Goal: Task Accomplishment & Management: Use online tool/utility

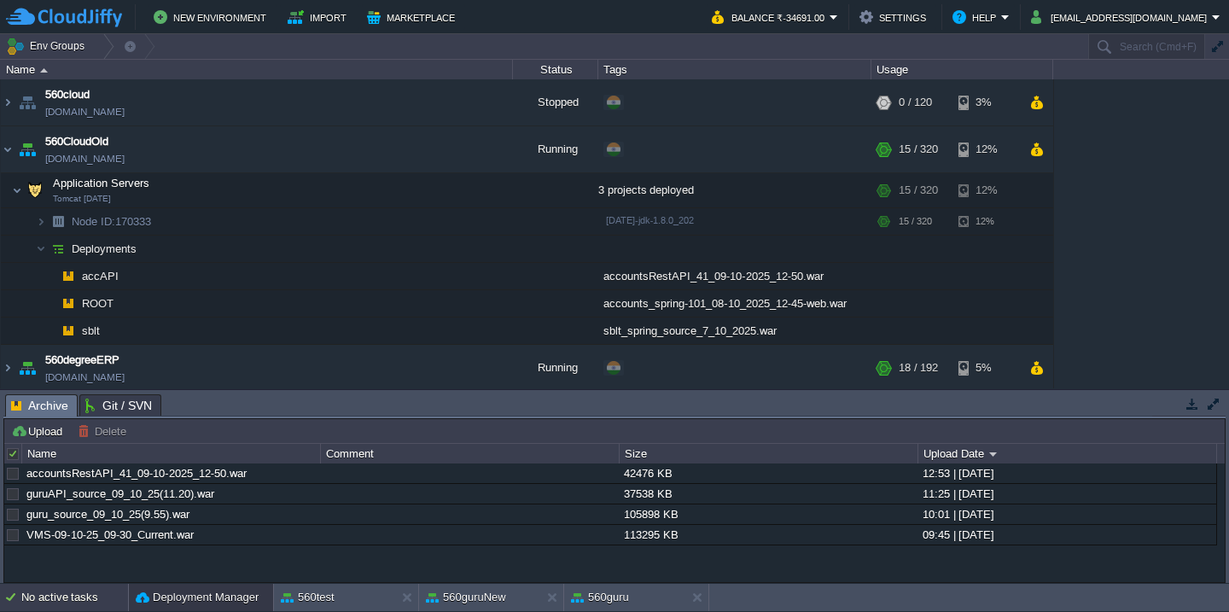
click at [61, 591] on div "No active tasks" at bounding box center [74, 597] width 107 height 27
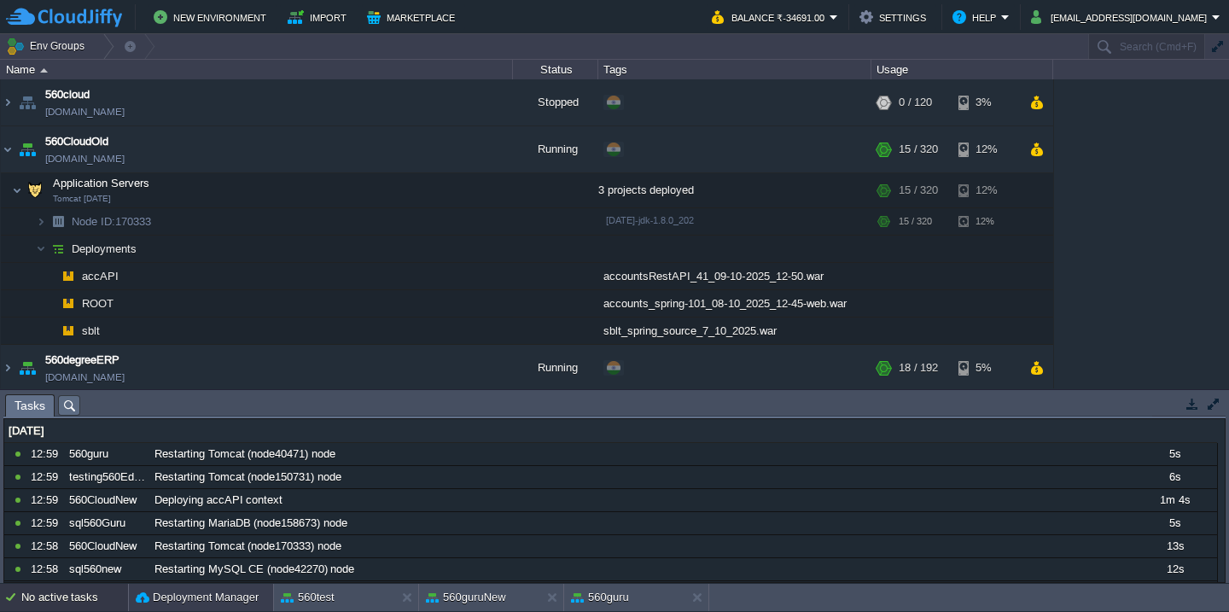
click at [162, 604] on button "Deployment Manager" at bounding box center [197, 597] width 123 height 17
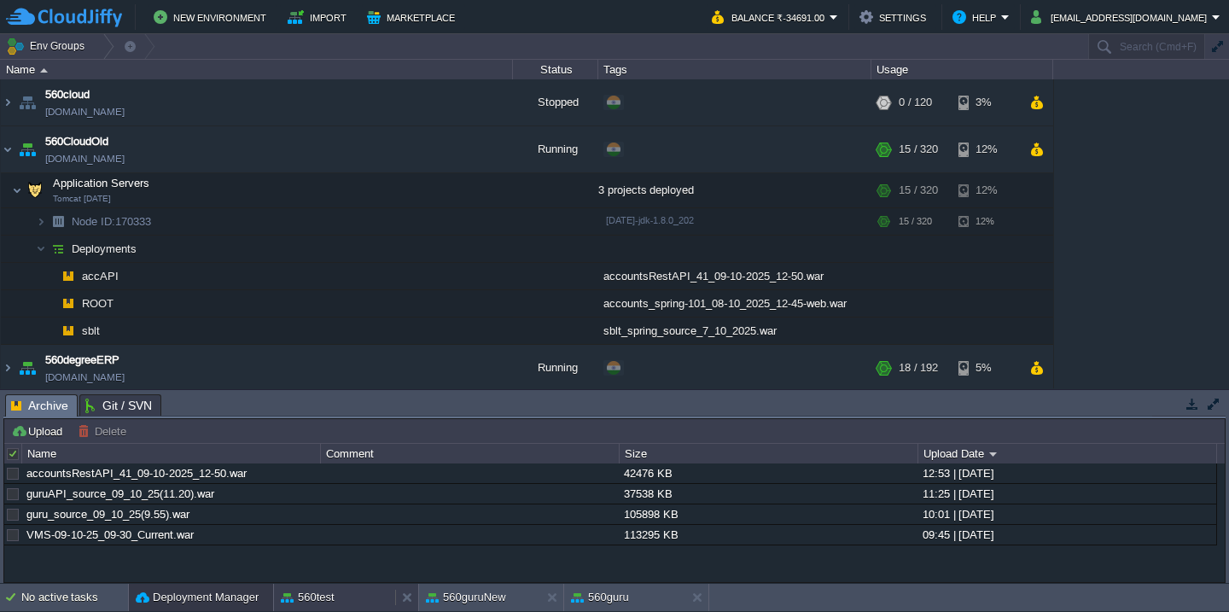
click at [343, 598] on div "560test" at bounding box center [334, 597] width 121 height 27
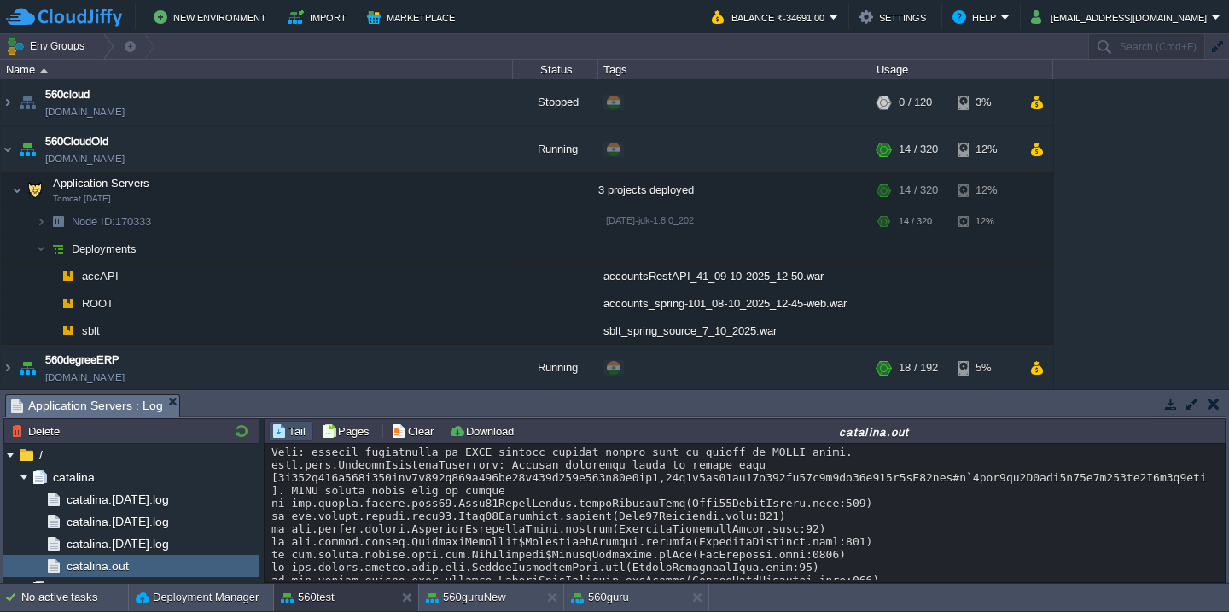
scroll to position [706, 0]
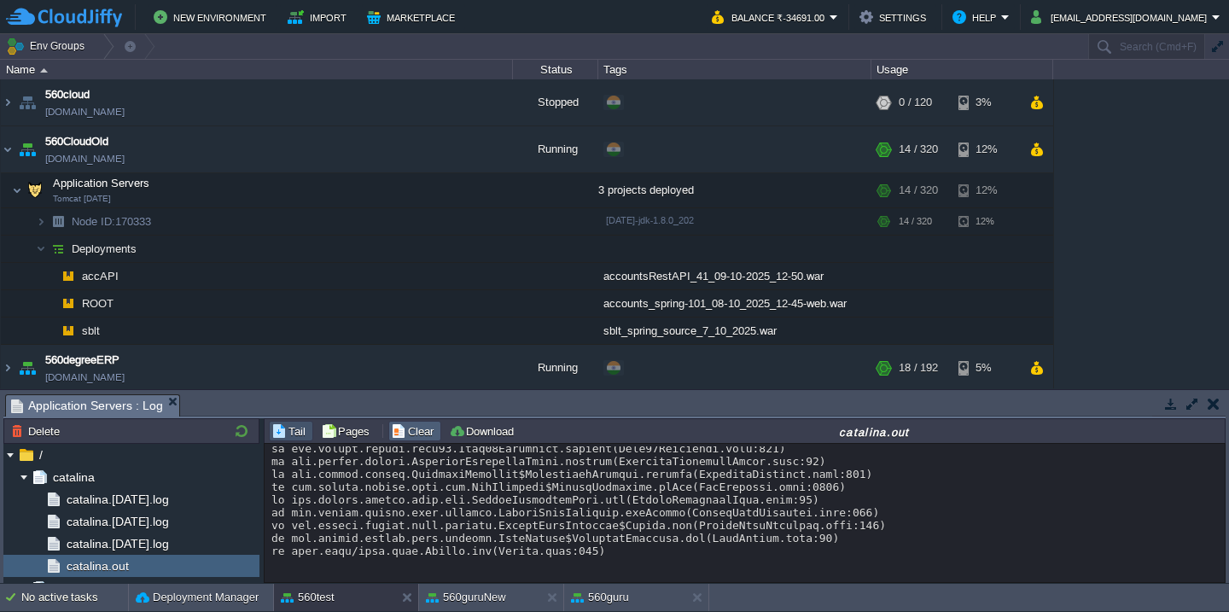
click at [411, 423] on button "Clear" at bounding box center [415, 430] width 48 height 15
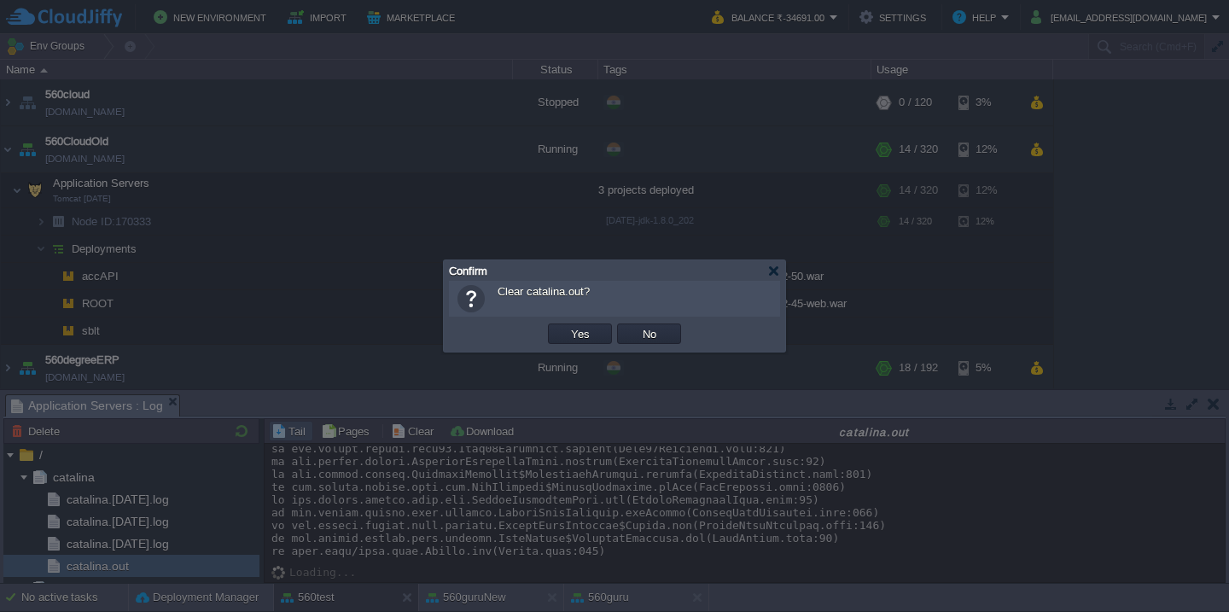
click at [566, 326] on button "Yes" at bounding box center [580, 333] width 29 height 15
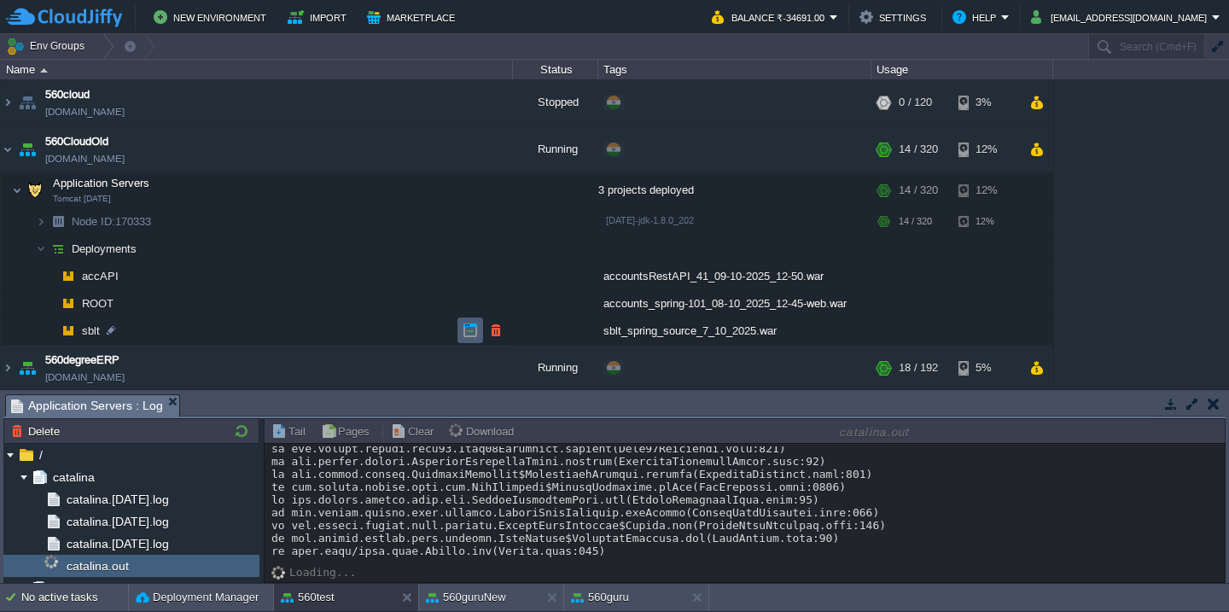
scroll to position [0, 0]
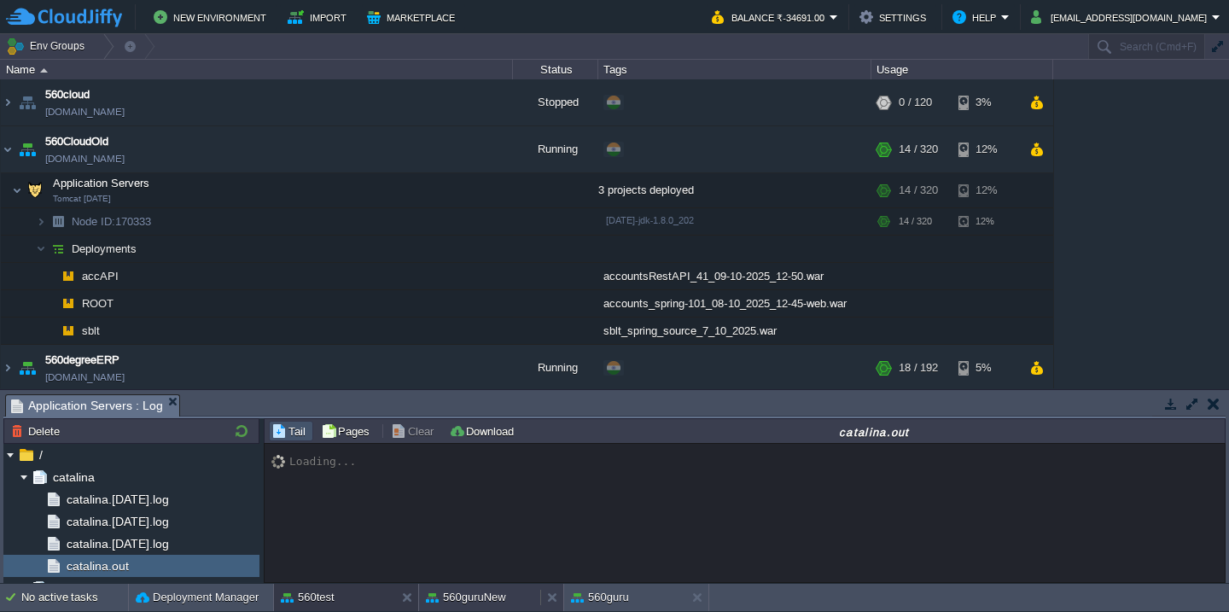
click at [457, 590] on button "560guruNew" at bounding box center [466, 597] width 80 height 17
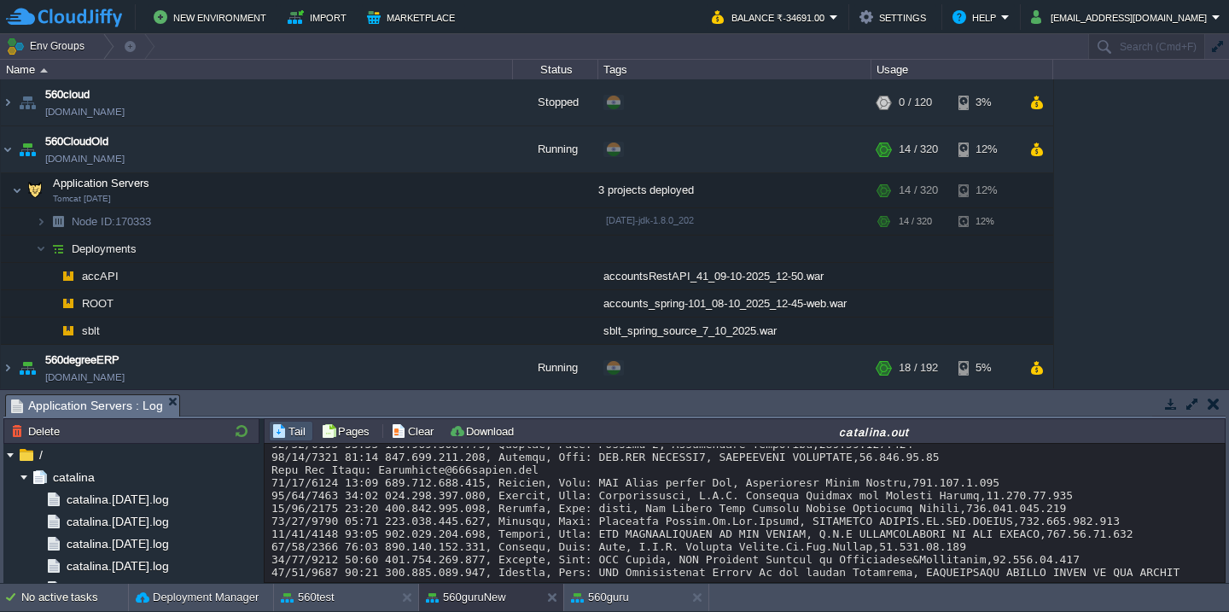
scroll to position [7980, 0]
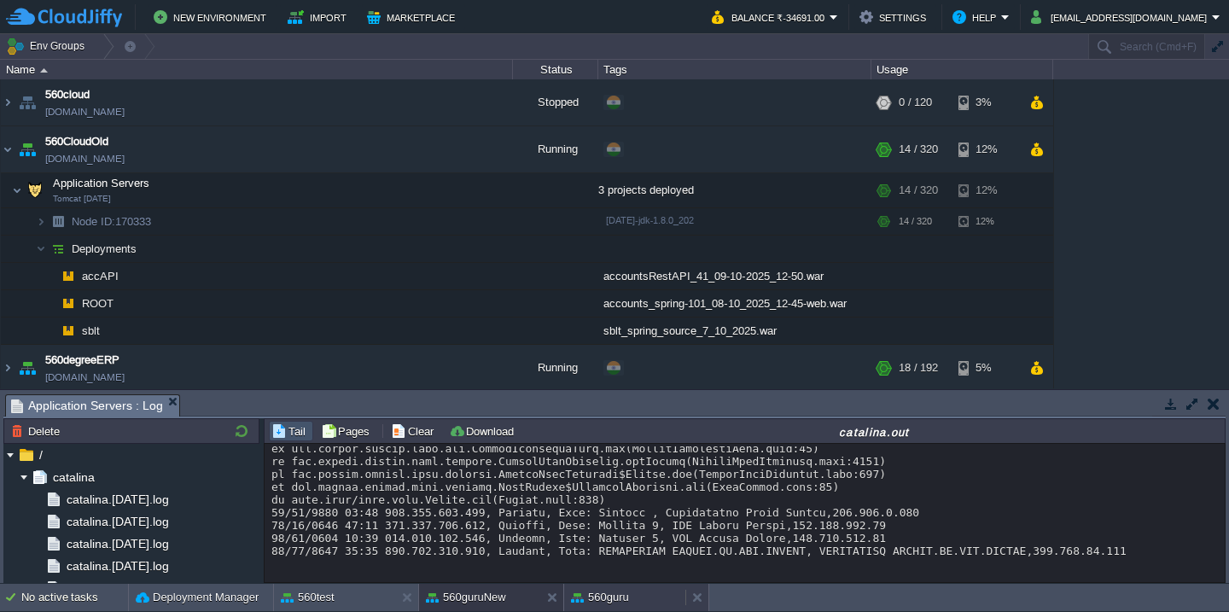
click at [627, 596] on button "560guru" at bounding box center [600, 597] width 58 height 17
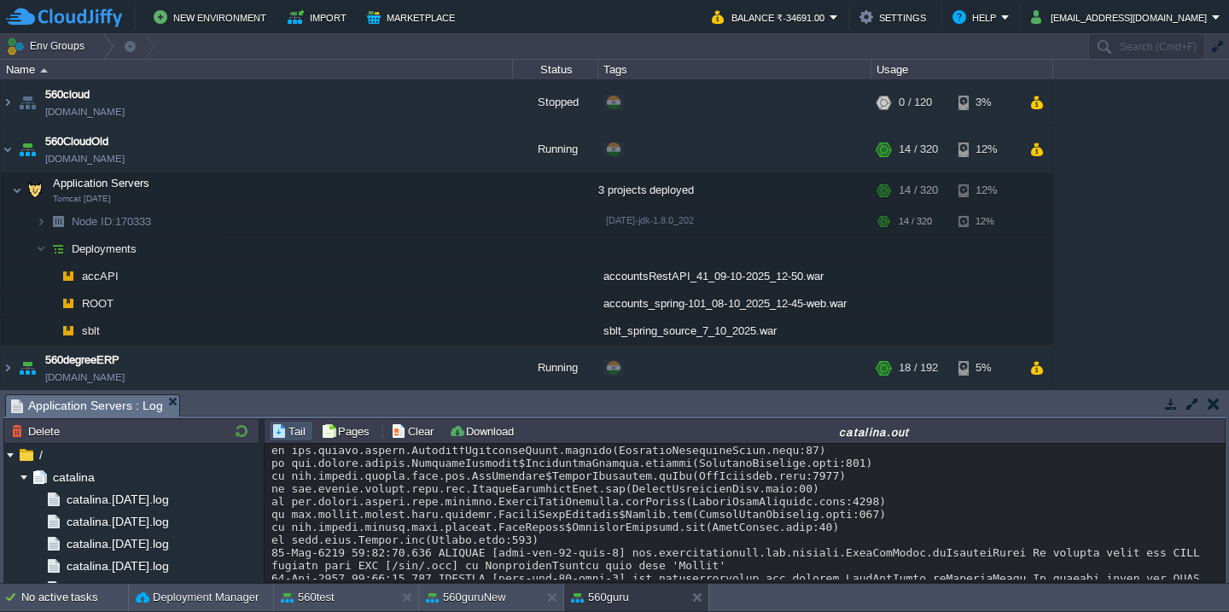
scroll to position [17121, 0]
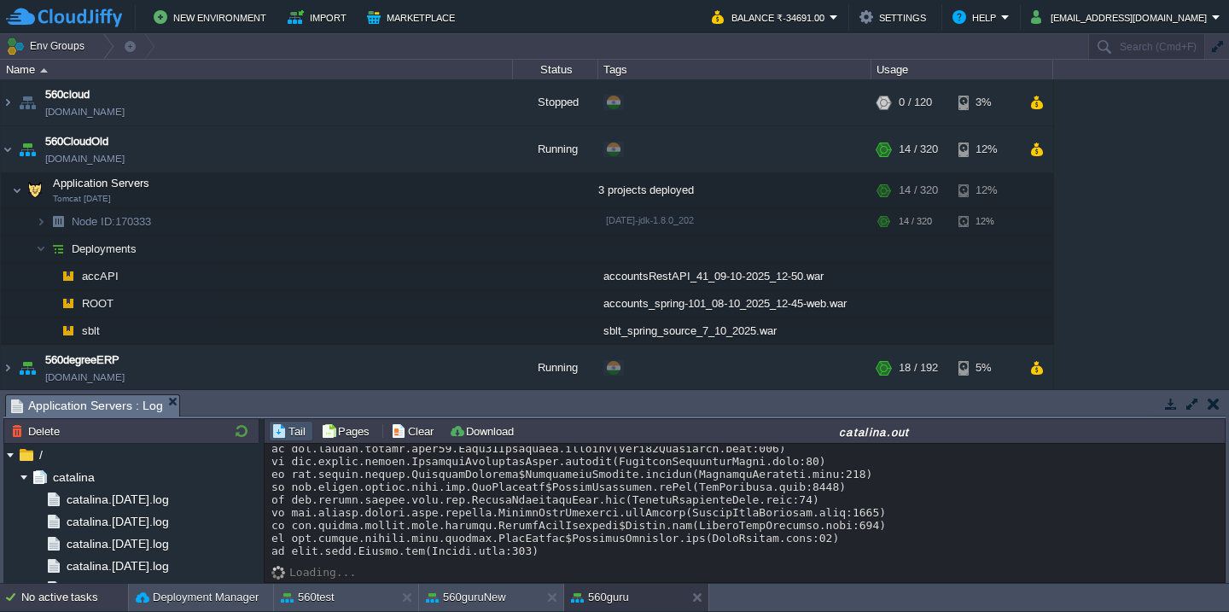
click at [77, 602] on div "No active tasks" at bounding box center [74, 597] width 107 height 27
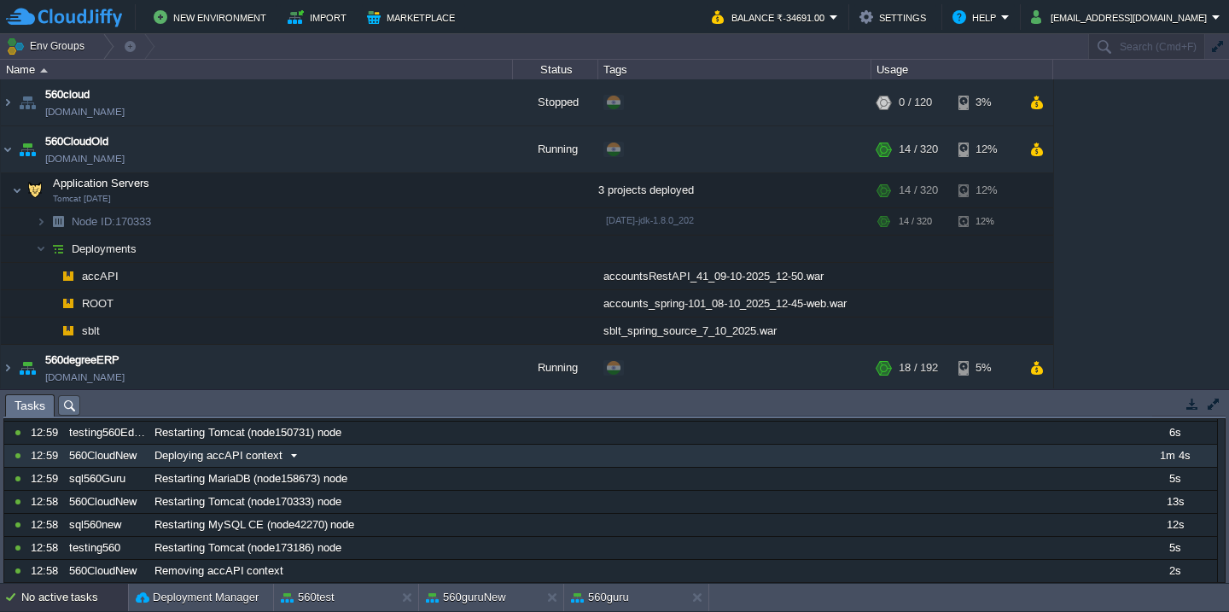
scroll to position [54, 0]
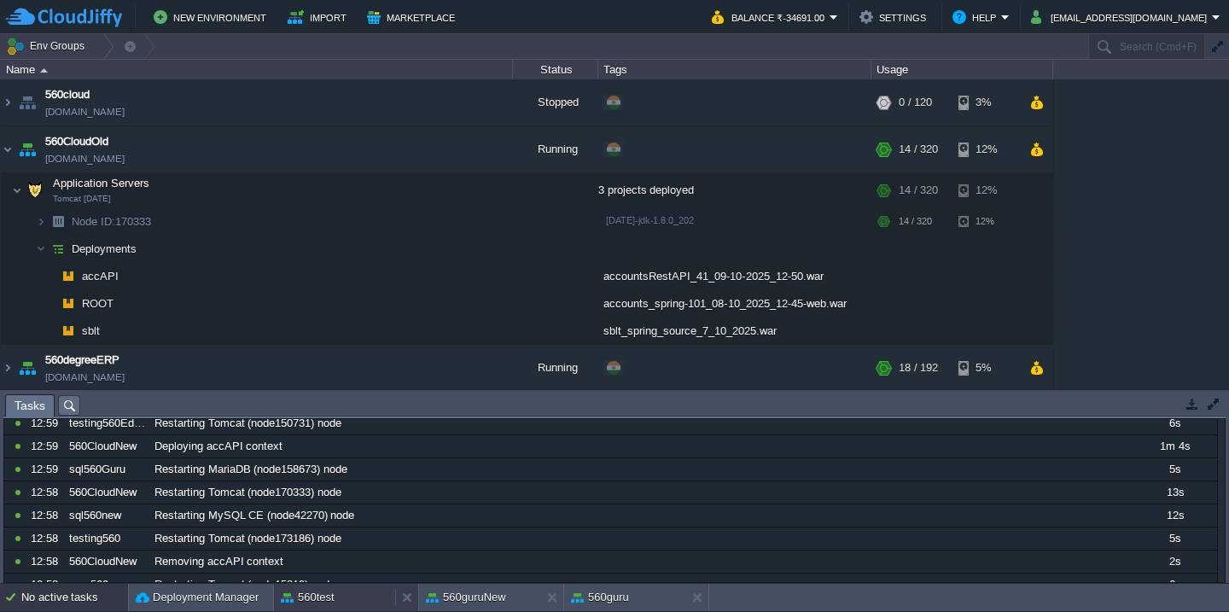
click at [312, 592] on button "560test" at bounding box center [308, 597] width 54 height 17
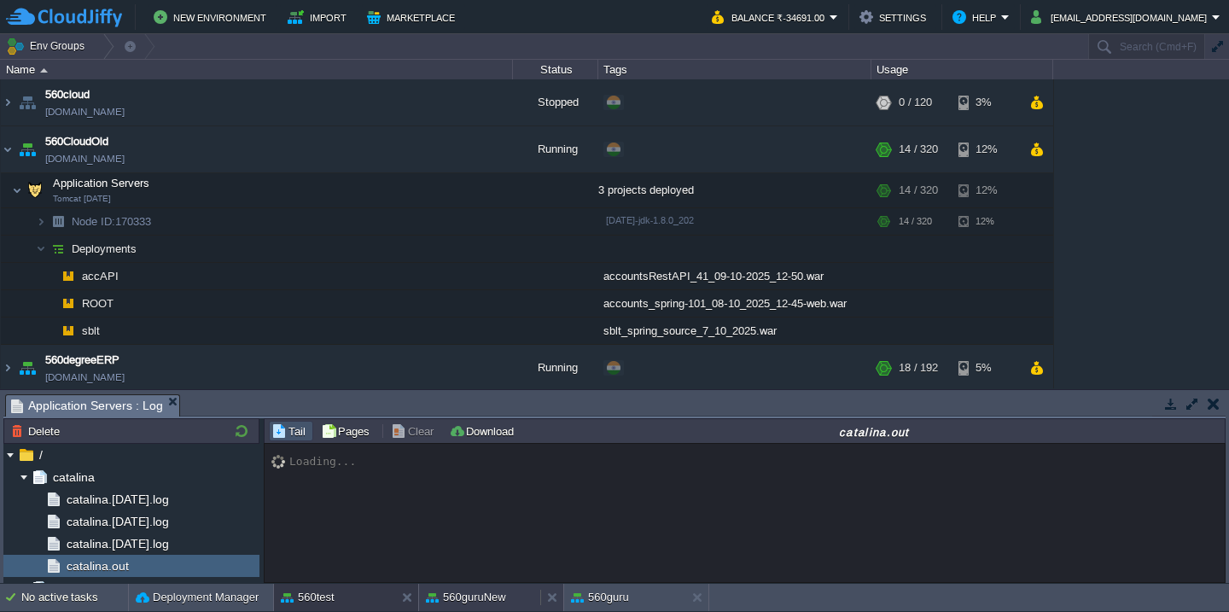
click at [470, 597] on button "560guruNew" at bounding box center [466, 597] width 80 height 17
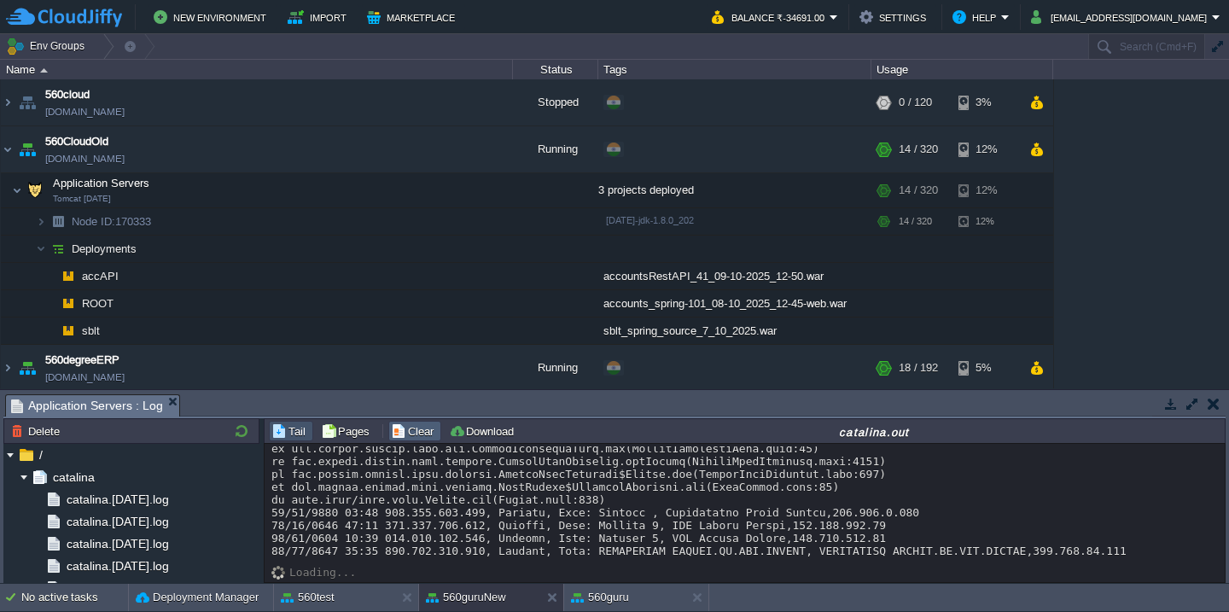
click at [412, 426] on button "Clear" at bounding box center [415, 430] width 48 height 15
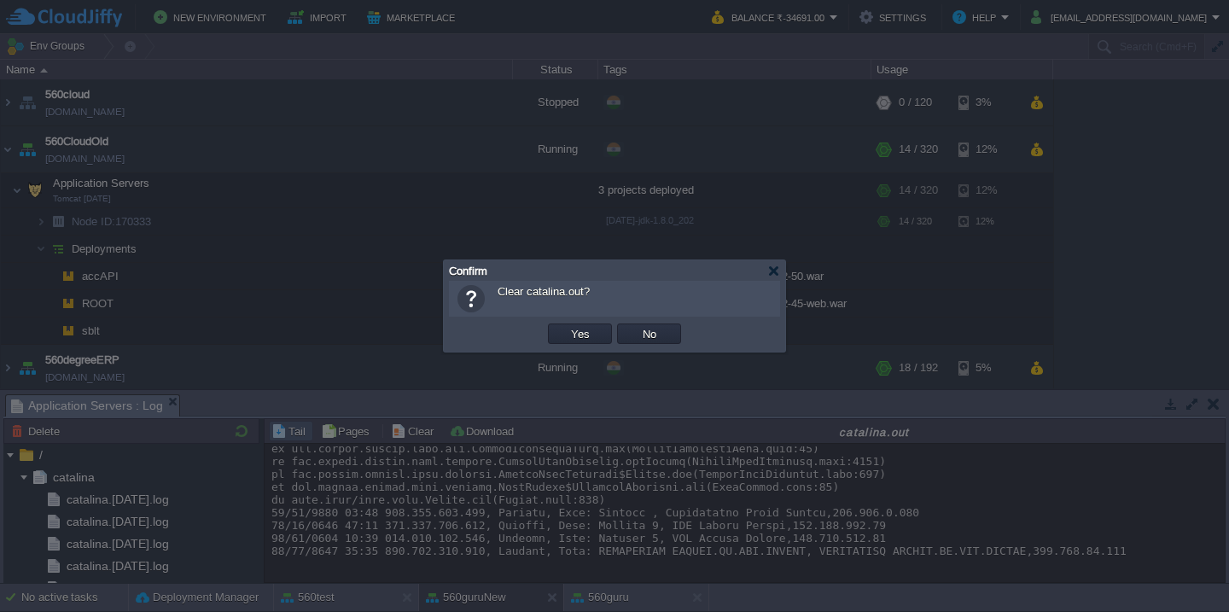
click at [566, 326] on button "Yes" at bounding box center [580, 333] width 29 height 15
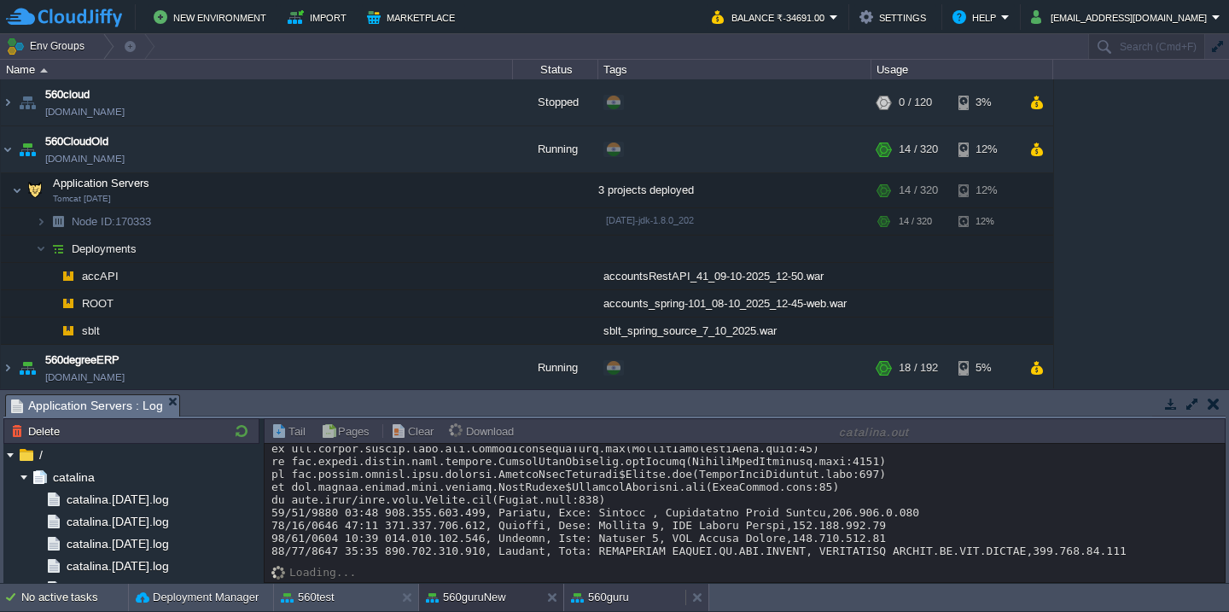
click at [638, 589] on div "560guru" at bounding box center [624, 597] width 121 height 27
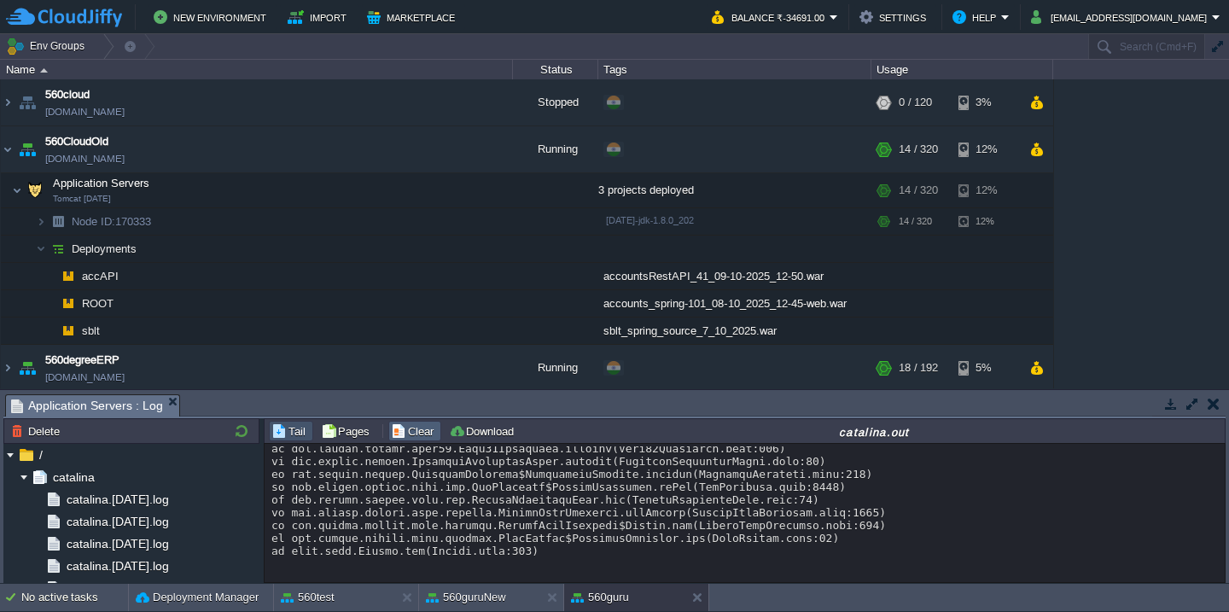
click at [414, 427] on button "Clear" at bounding box center [415, 430] width 48 height 15
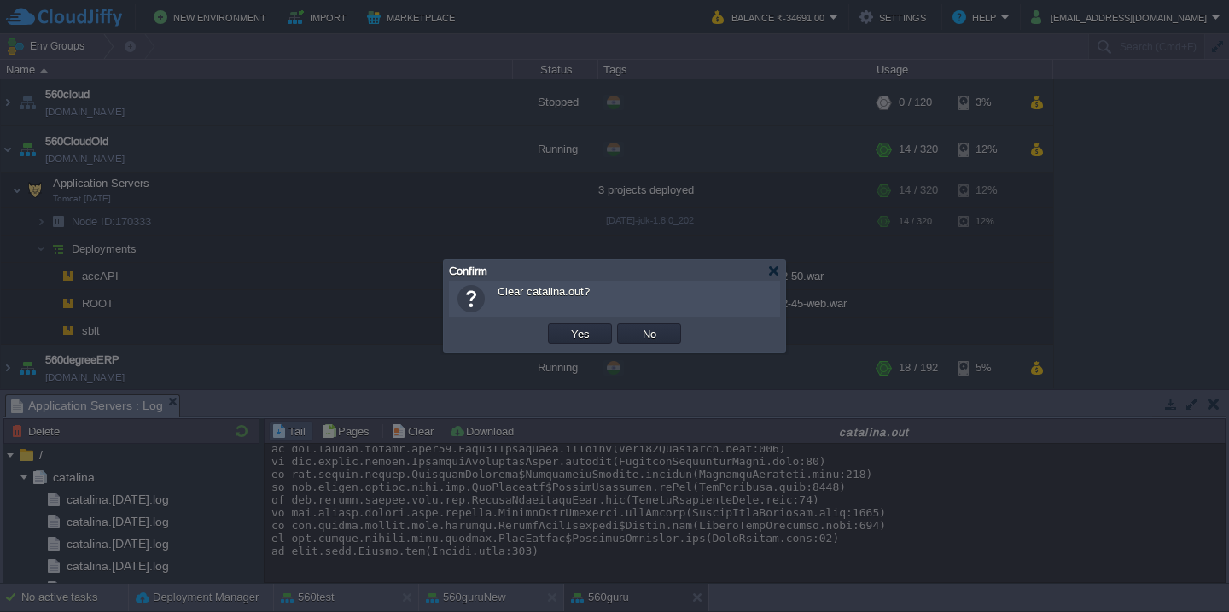
click at [566, 326] on button "Yes" at bounding box center [580, 333] width 29 height 15
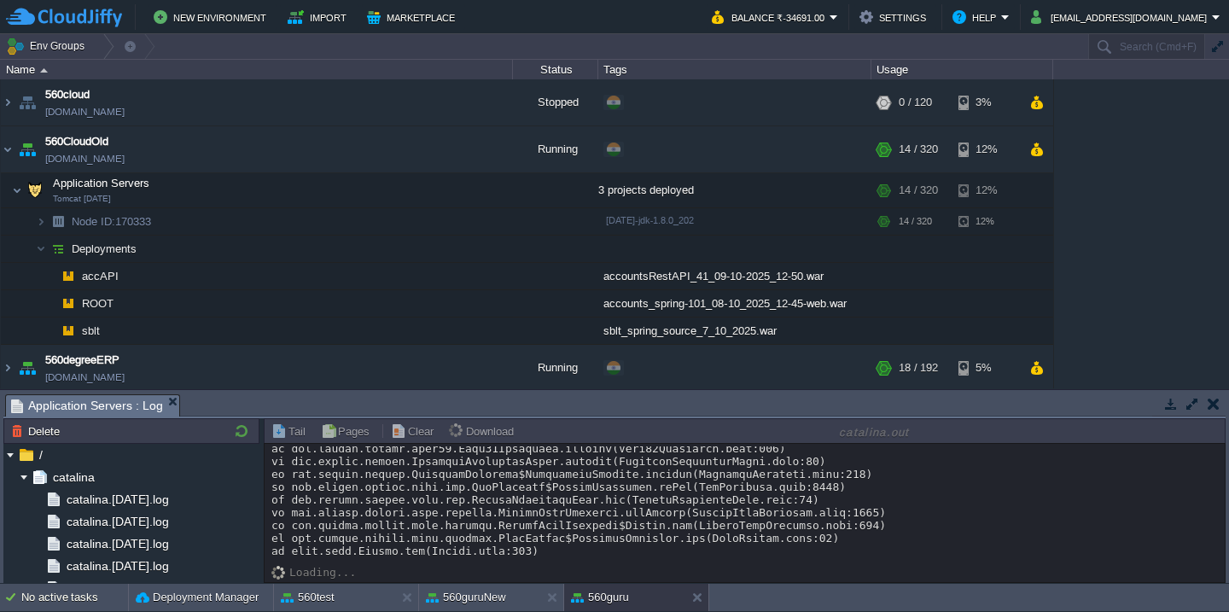
scroll to position [0, 0]
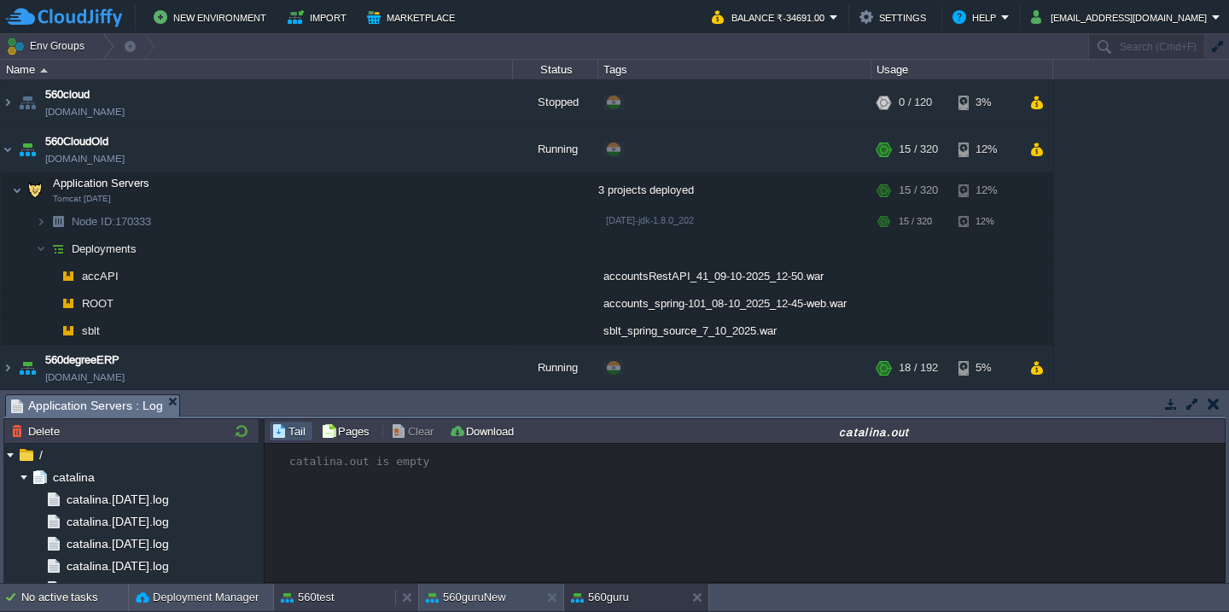
click at [309, 593] on button "560test" at bounding box center [308, 597] width 54 height 17
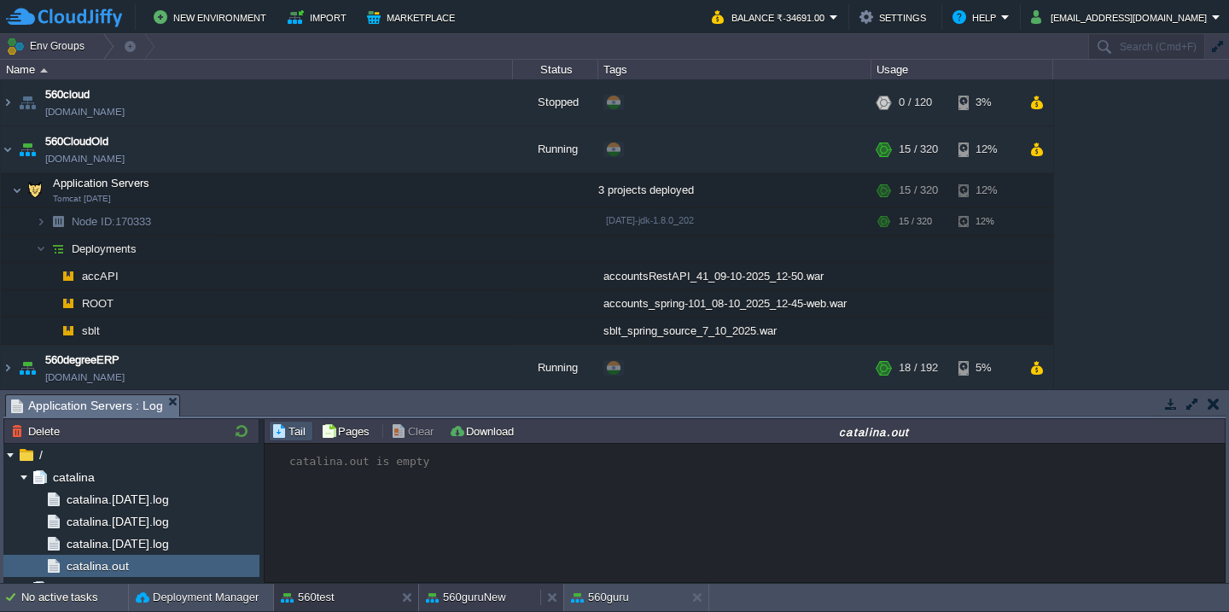
click at [459, 603] on button "560guruNew" at bounding box center [466, 597] width 80 height 17
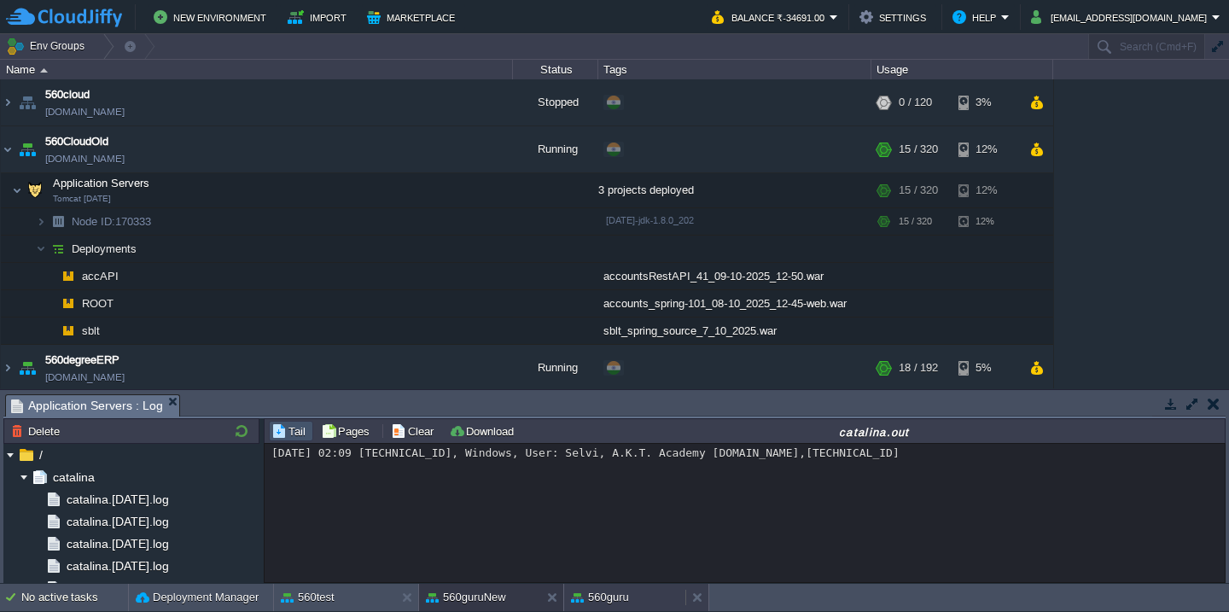
click at [591, 593] on button "560guru" at bounding box center [600, 597] width 58 height 17
click at [492, 592] on button "560guruNew" at bounding box center [466, 597] width 80 height 17
click at [339, 604] on div "560test" at bounding box center [334, 597] width 121 height 27
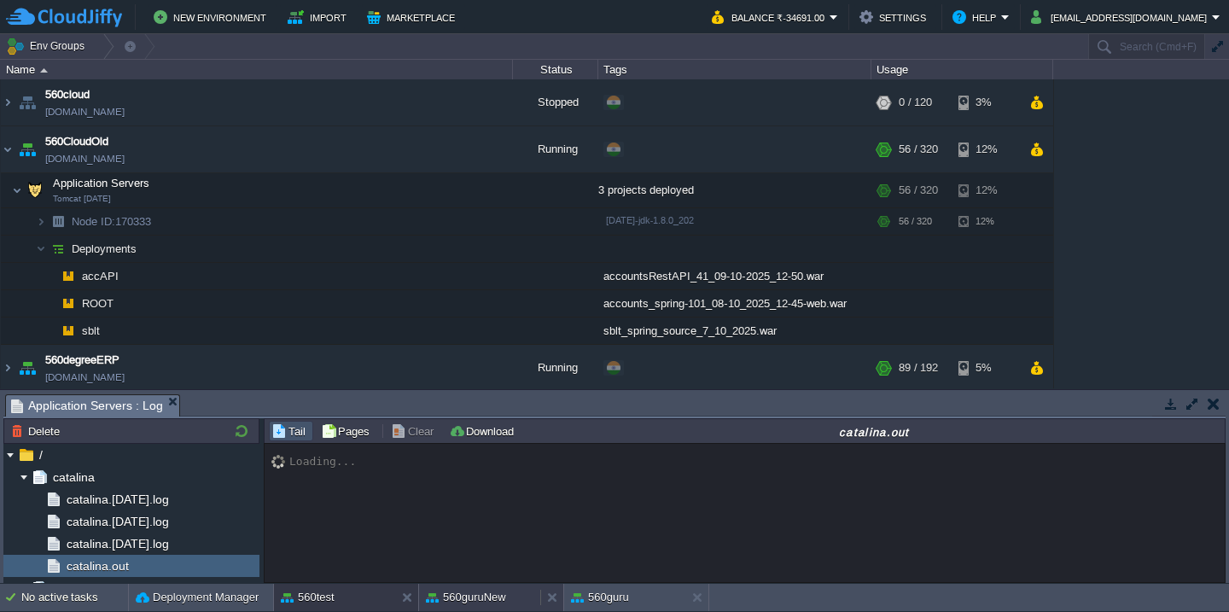
click at [457, 598] on button "560guruNew" at bounding box center [466, 597] width 80 height 17
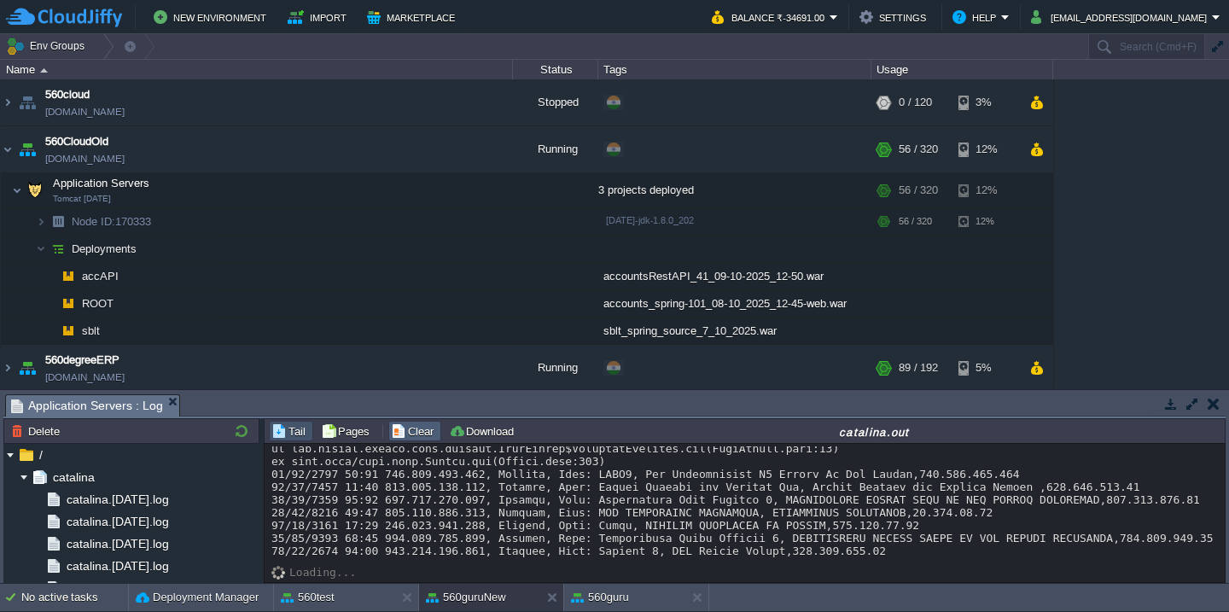
click at [409, 434] on button "Clear" at bounding box center [415, 430] width 48 height 15
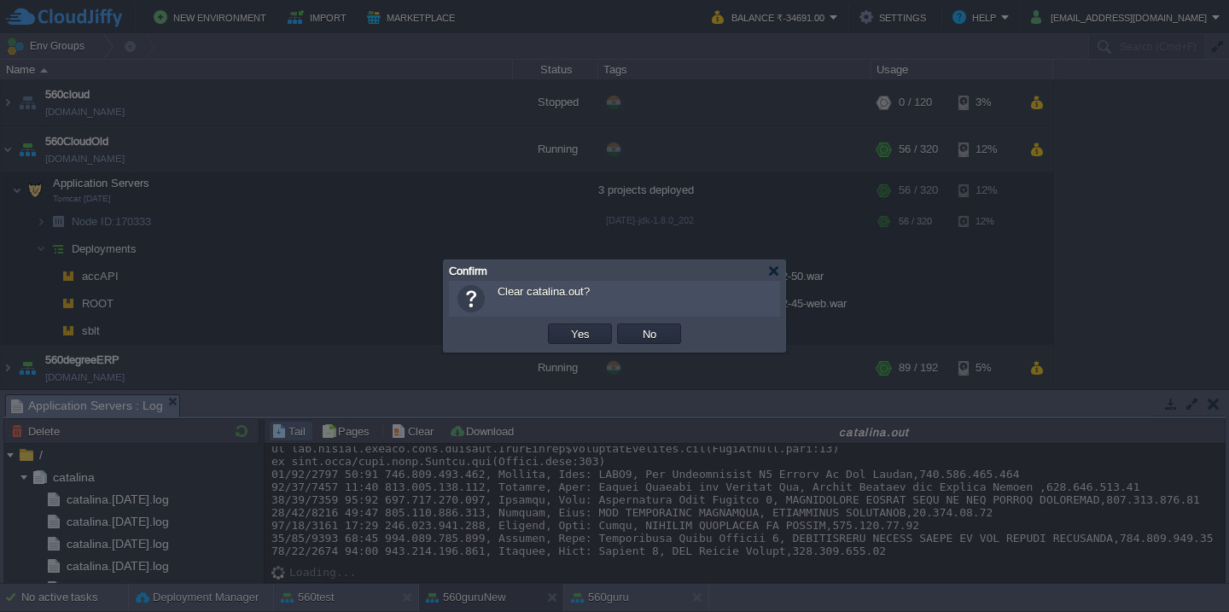
click at [566, 326] on button "Yes" at bounding box center [580, 333] width 29 height 15
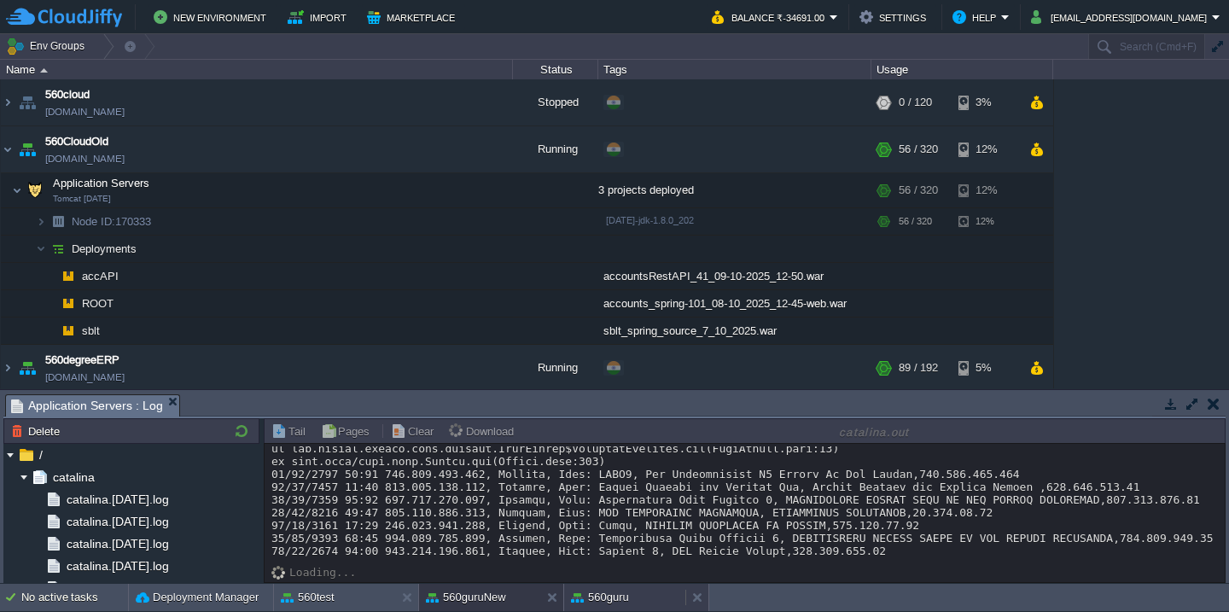
click at [599, 603] on button "560guru" at bounding box center [600, 597] width 58 height 17
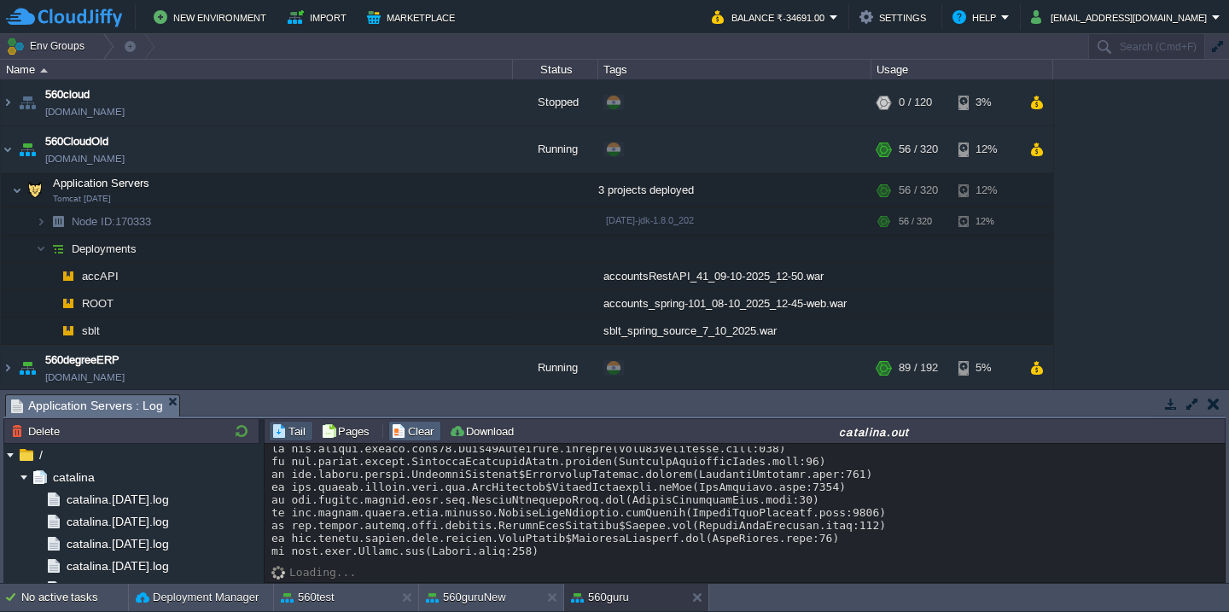
click at [390, 422] on td "Clear" at bounding box center [414, 431] width 53 height 20
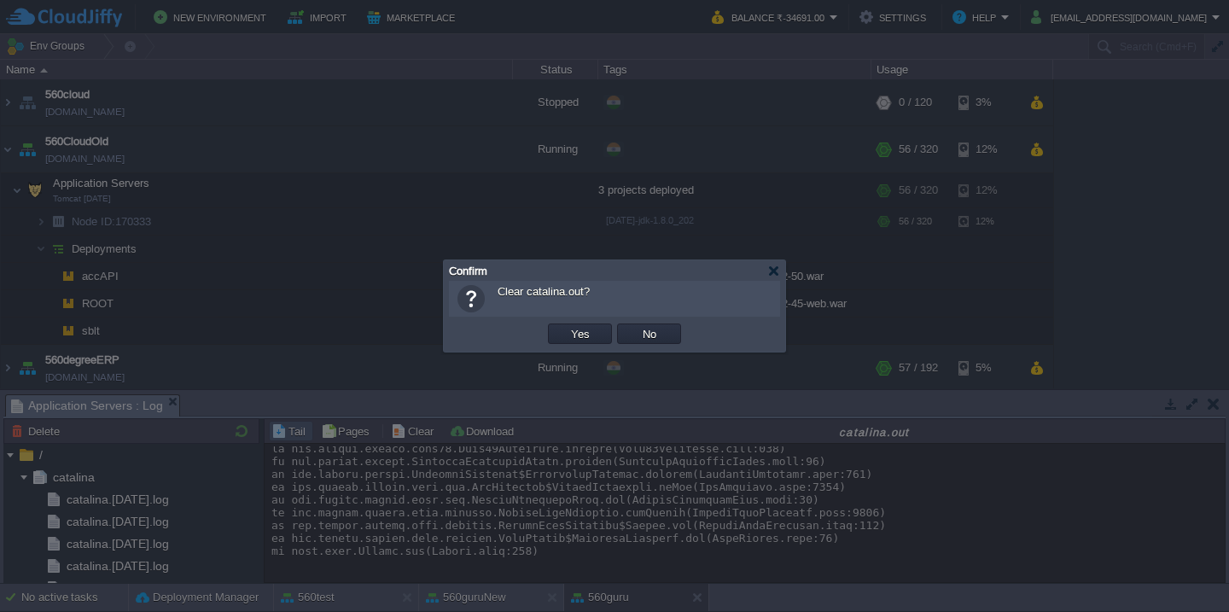
click at [566, 326] on button "Yes" at bounding box center [580, 333] width 29 height 15
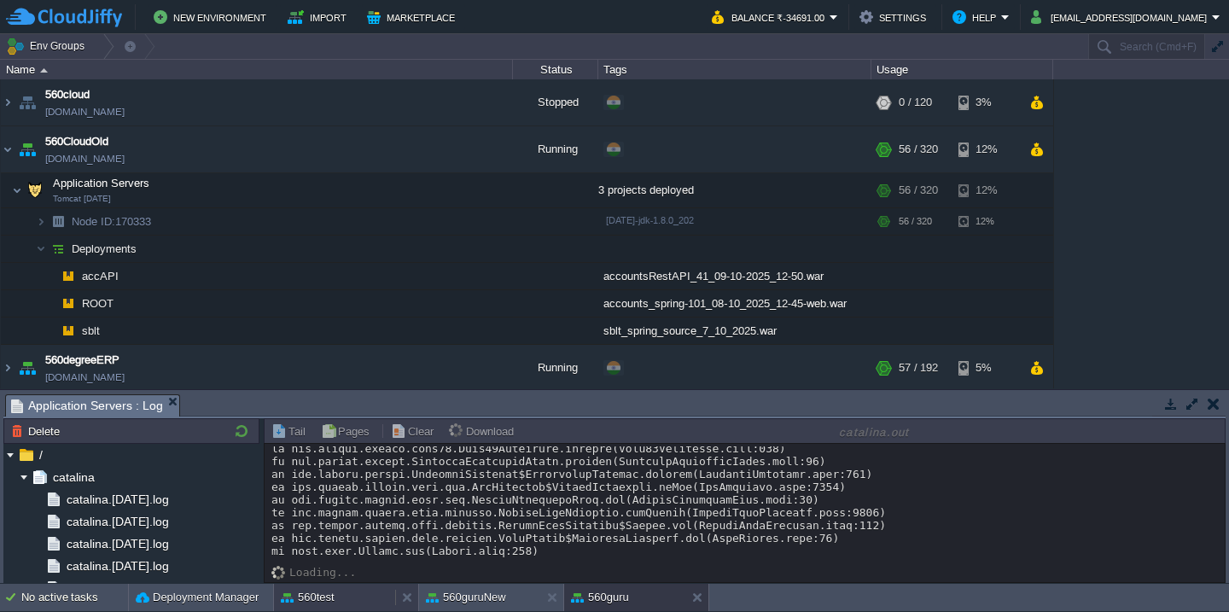
click at [302, 590] on button "560test" at bounding box center [308, 597] width 54 height 17
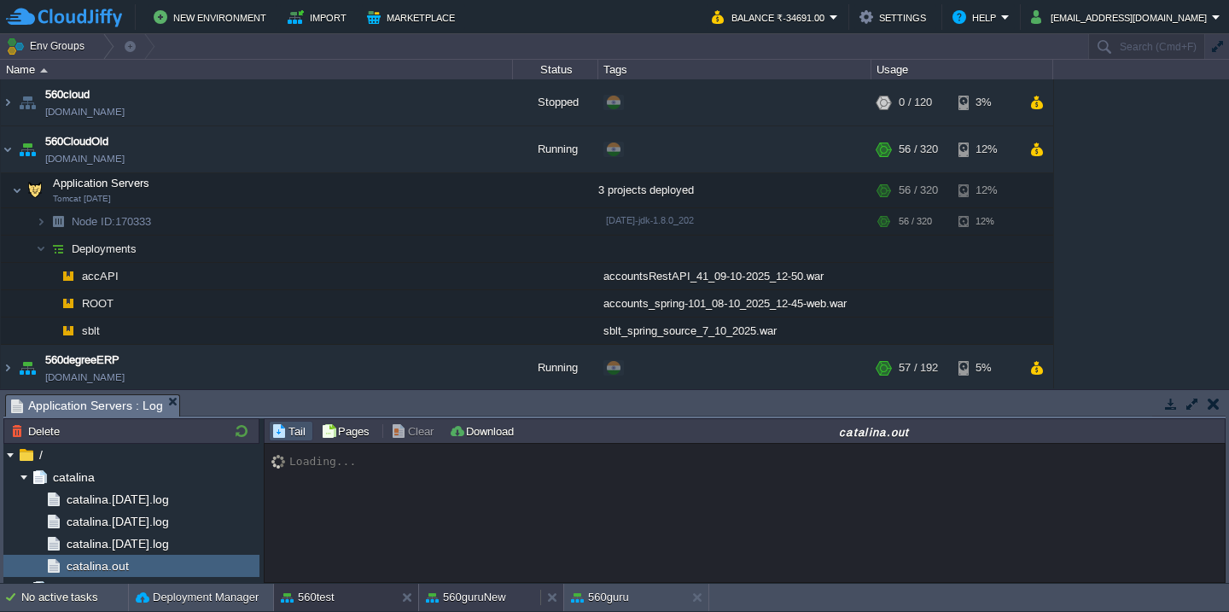
click at [463, 590] on button "560guruNew" at bounding box center [466, 597] width 80 height 17
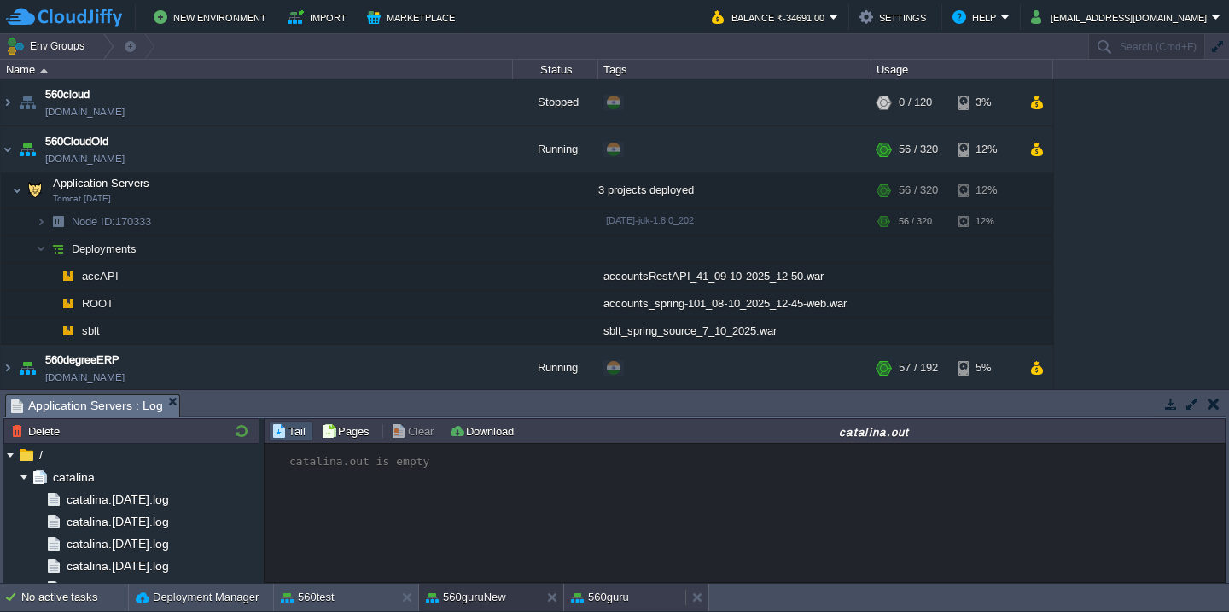
click at [642, 601] on div "560guru" at bounding box center [624, 597] width 121 height 27
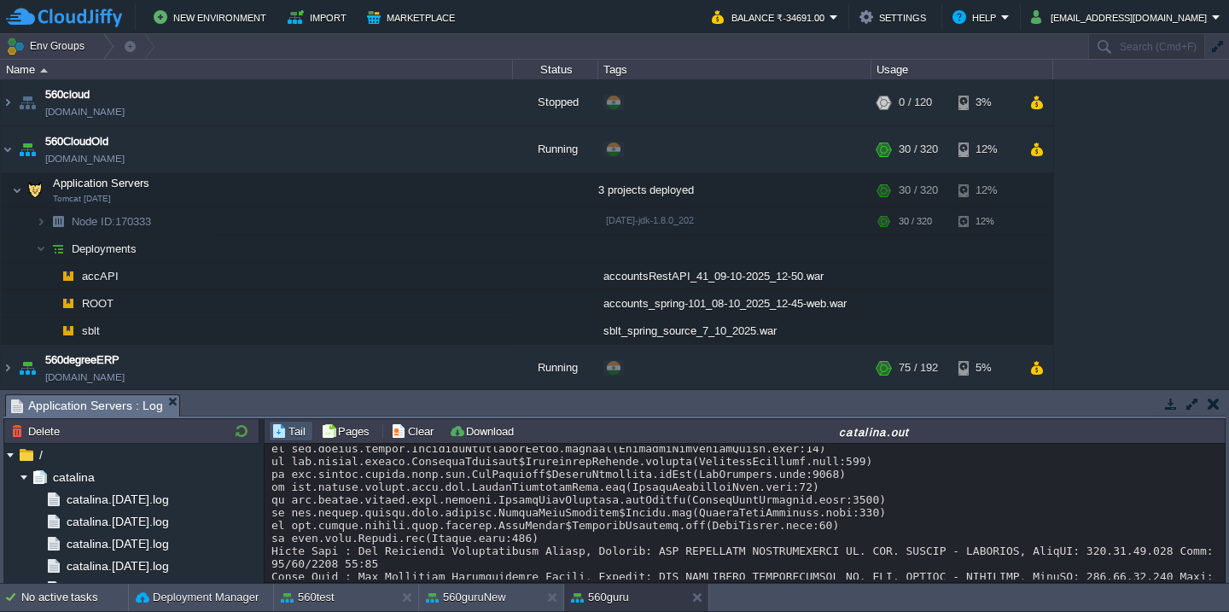
scroll to position [721, 0]
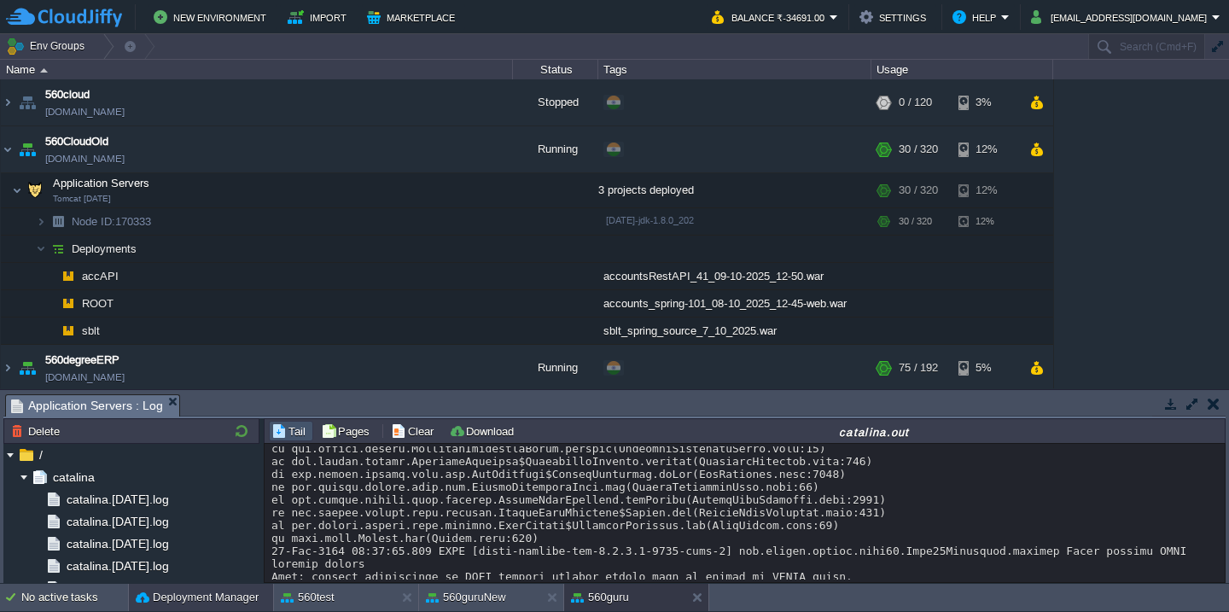
click at [177, 594] on button "Deployment Manager" at bounding box center [197, 597] width 123 height 17
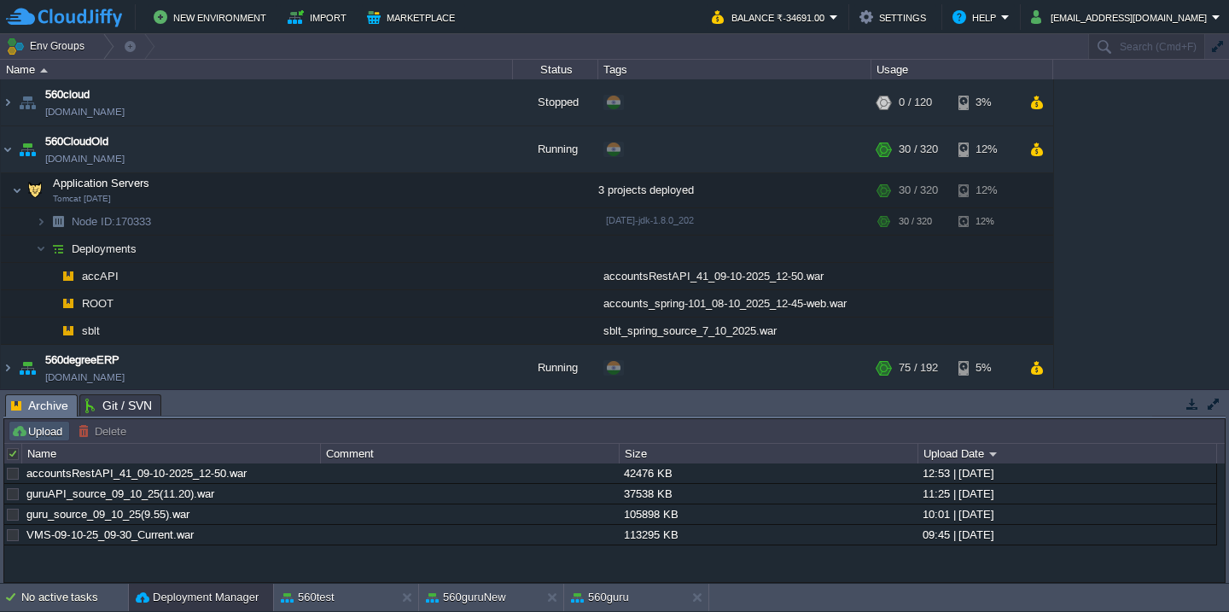
click at [42, 425] on button "Upload" at bounding box center [39, 430] width 56 height 15
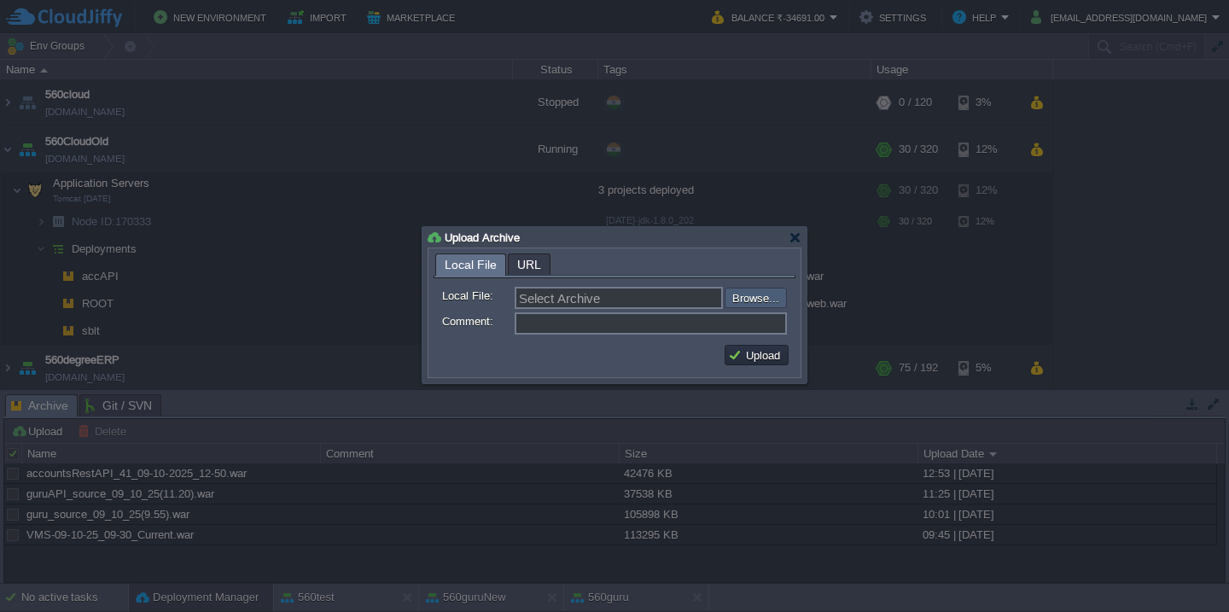
click at [759, 295] on input "file" at bounding box center [679, 298] width 216 height 20
type input "C:\fakepath\corporate-sdk-api-config.json"
type input "corporate-sdk-api-config.json"
click at [762, 302] on input "file" at bounding box center [679, 298] width 216 height 20
type input "C:\fakepath\VMS-09-10-25_01-30_src.war"
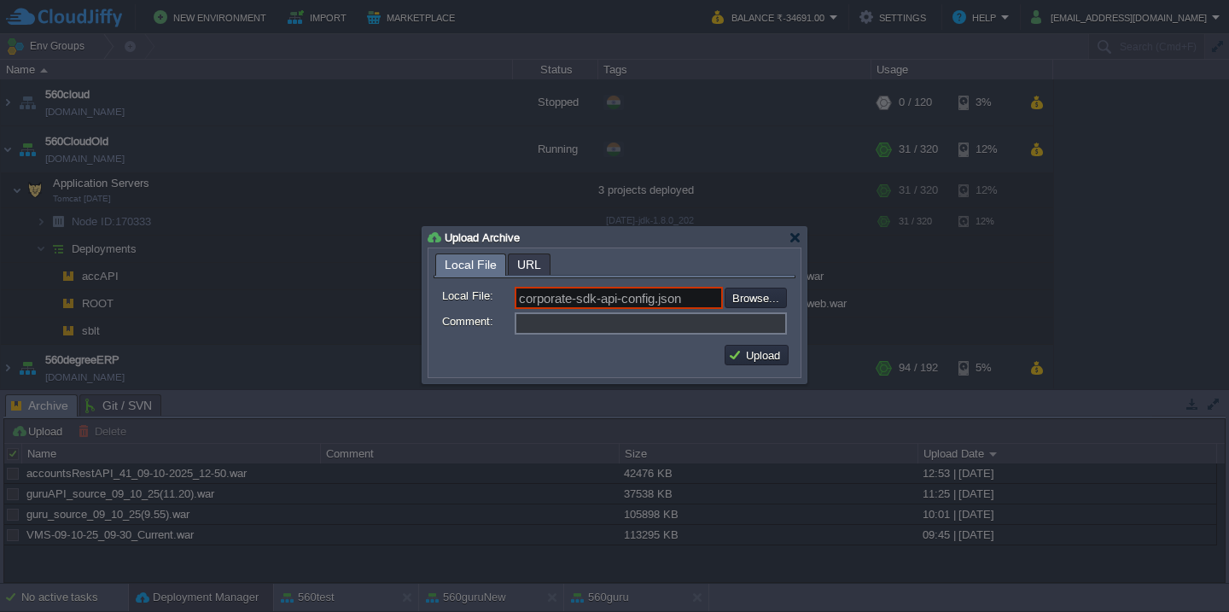
type input "VMS-09-10-25_01-30_src.war"
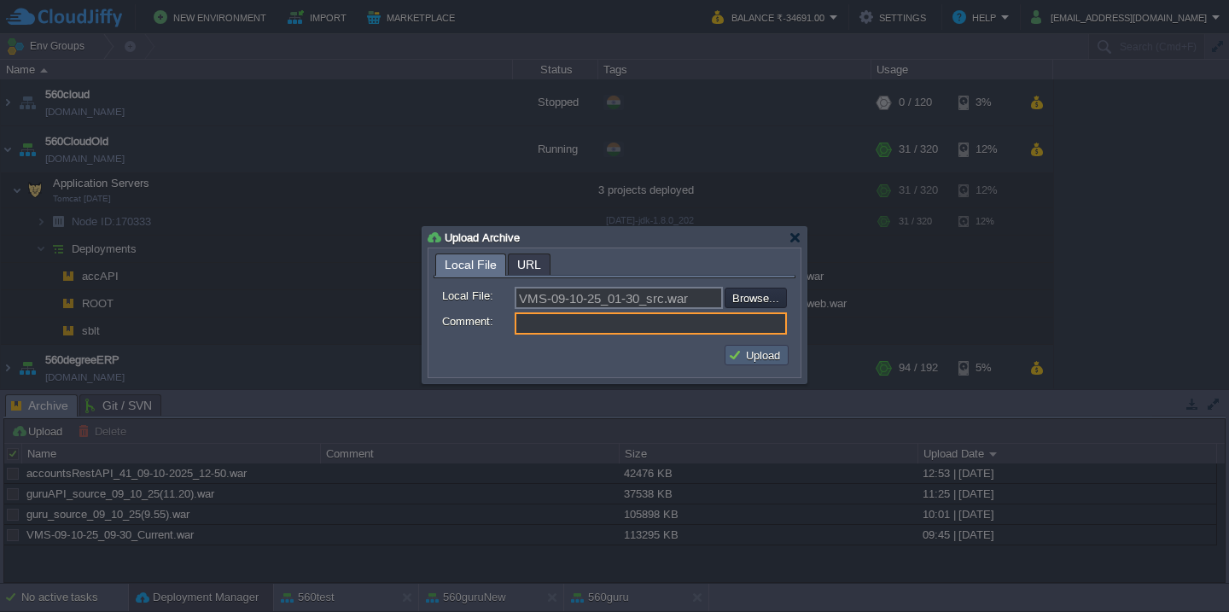
click at [754, 356] on button "Upload" at bounding box center [756, 354] width 57 height 15
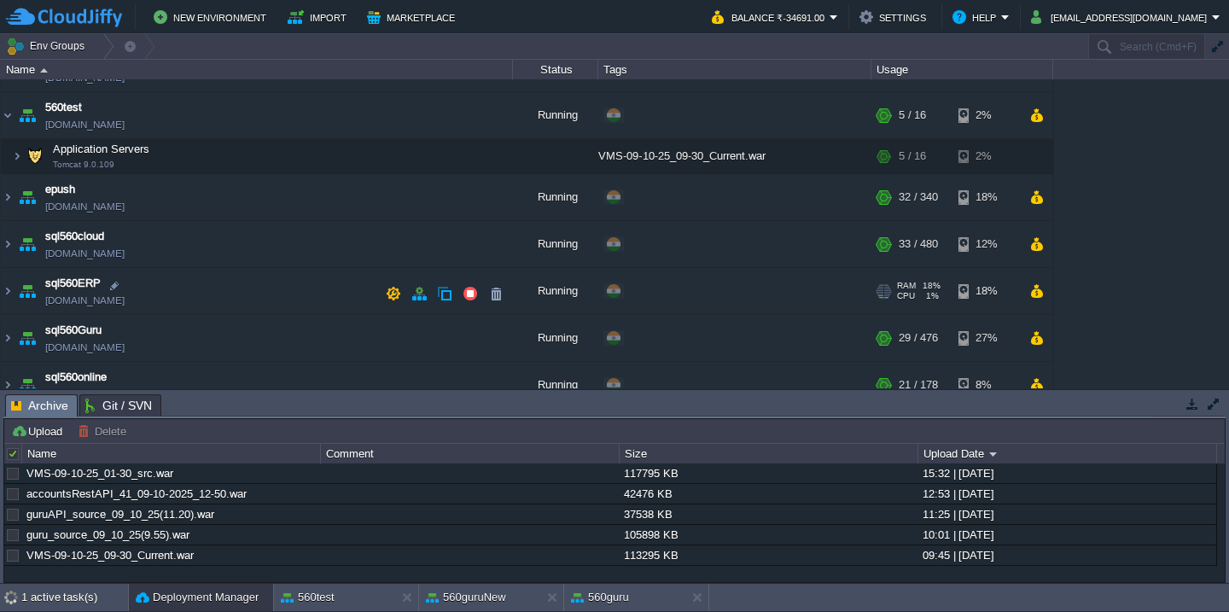
scroll to position [594, 0]
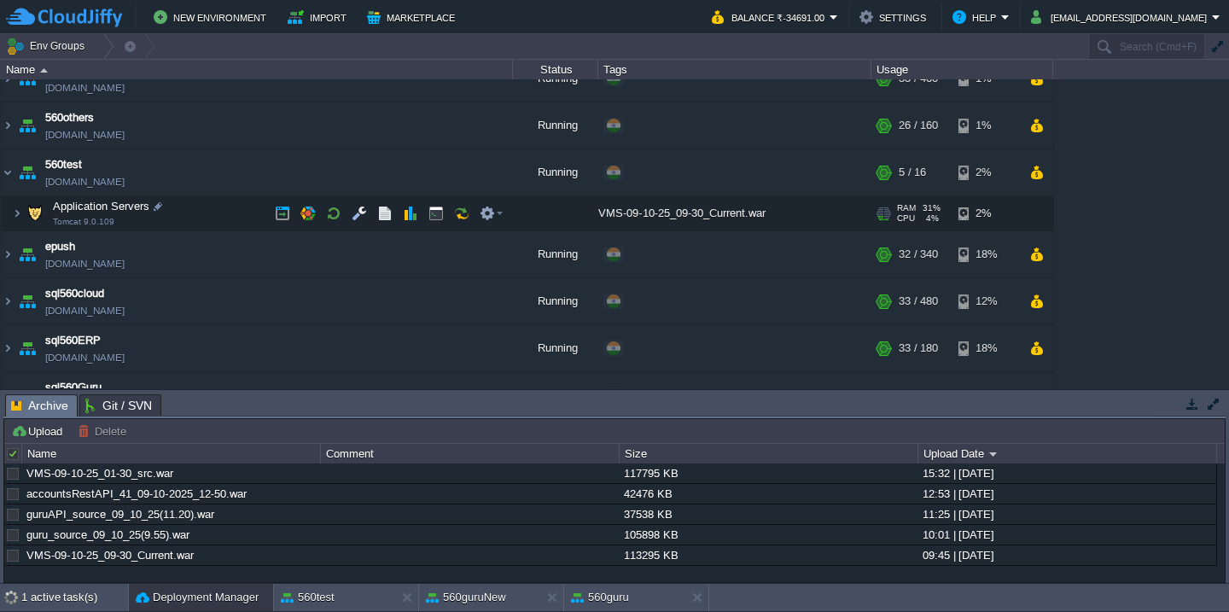
click at [228, 207] on td "Application Servers Tomcat 9.0.109" at bounding box center [257, 213] width 512 height 35
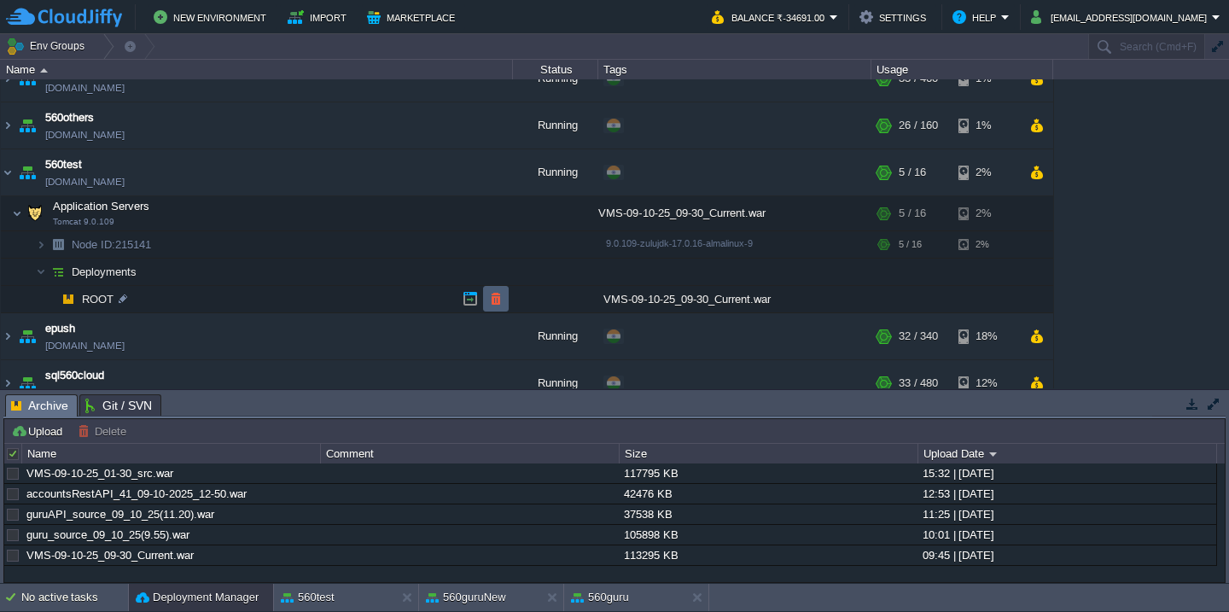
click at [494, 302] on button "button" at bounding box center [495, 298] width 15 height 15
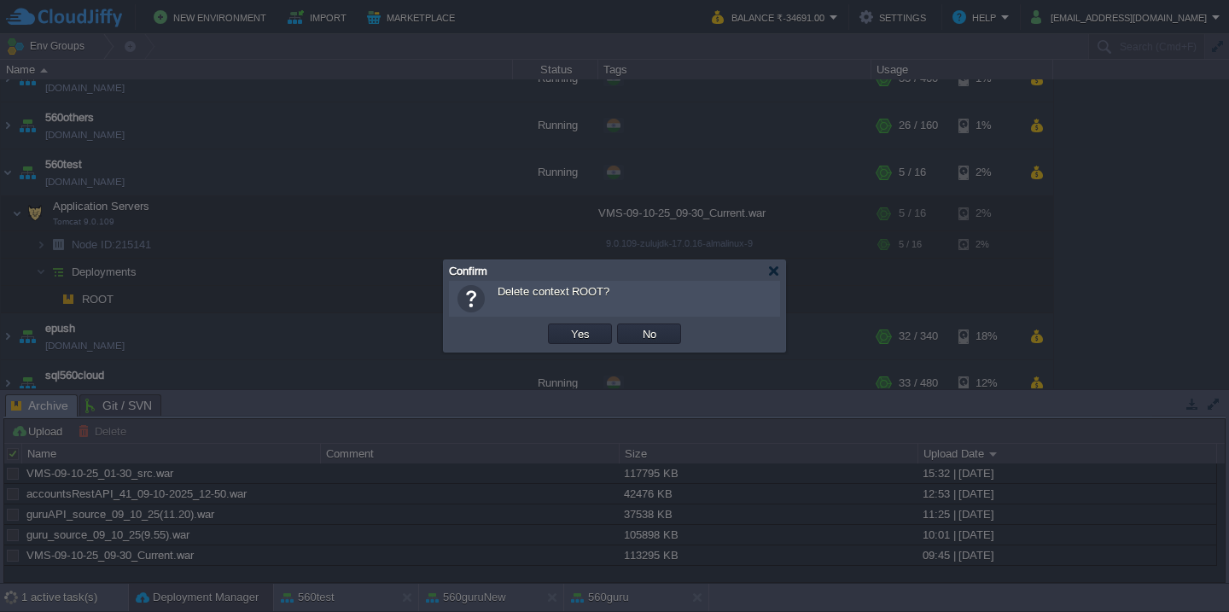
click at [566, 326] on button "Yes" at bounding box center [580, 333] width 29 height 15
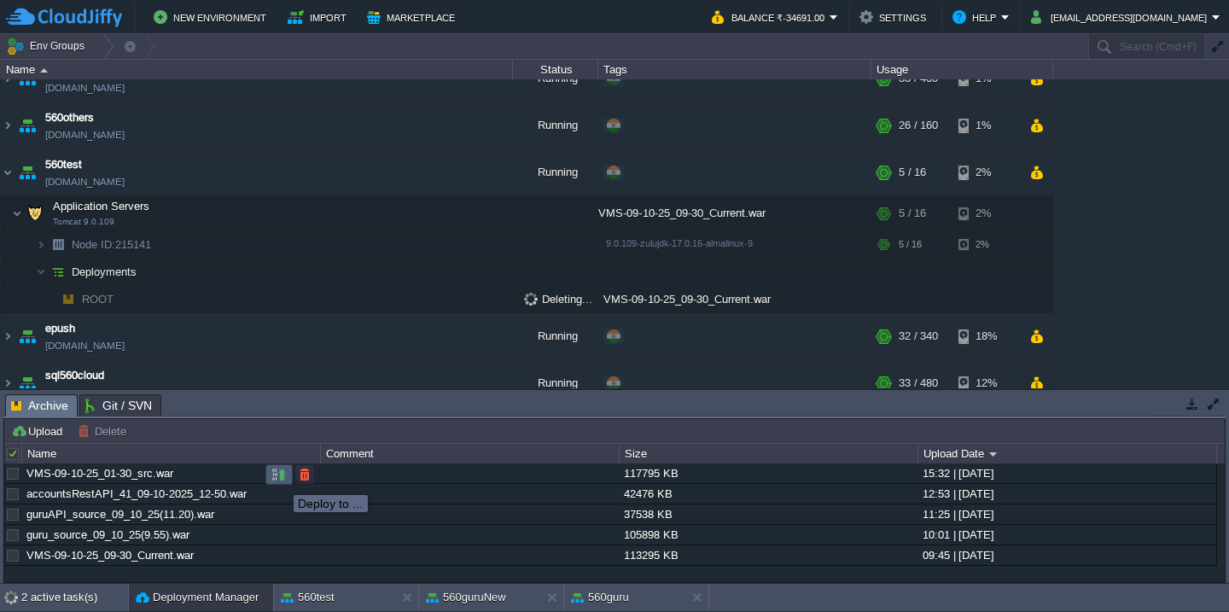
click at [280, 480] on button "button" at bounding box center [278, 474] width 15 height 15
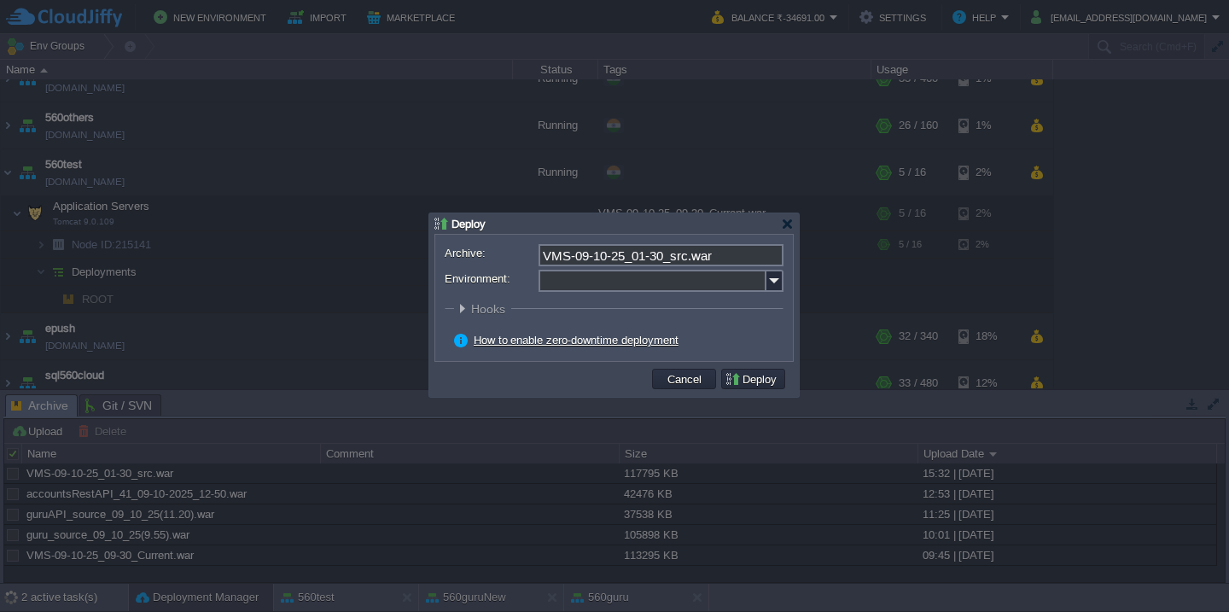
click at [649, 283] on input "Environment:" at bounding box center [653, 281] width 228 height 22
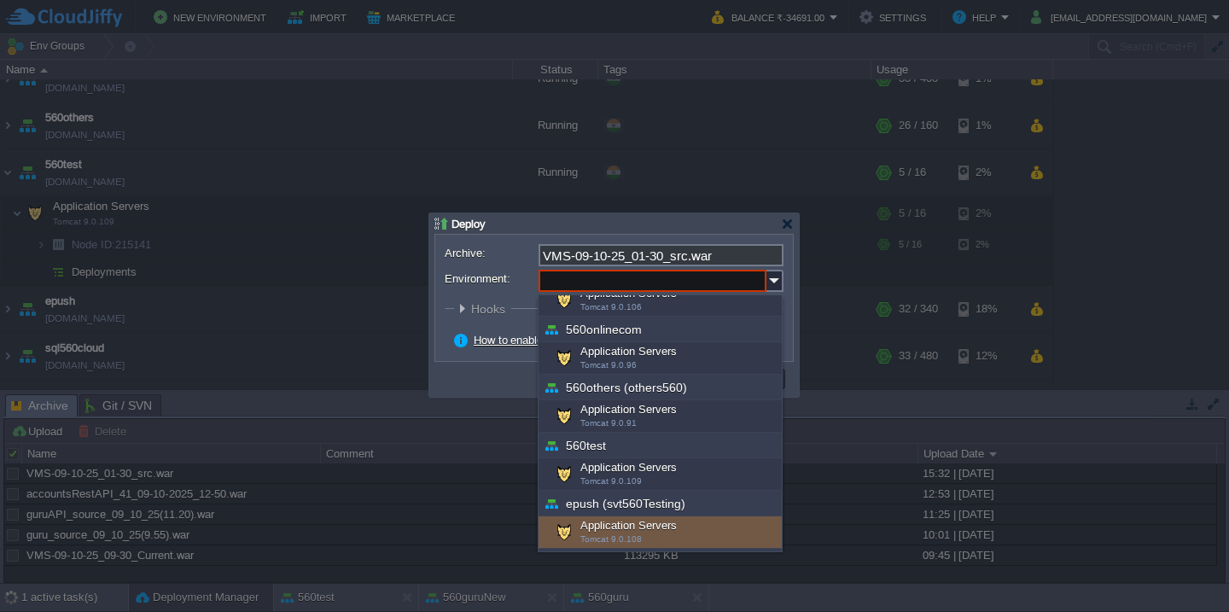
scroll to position [343, 0]
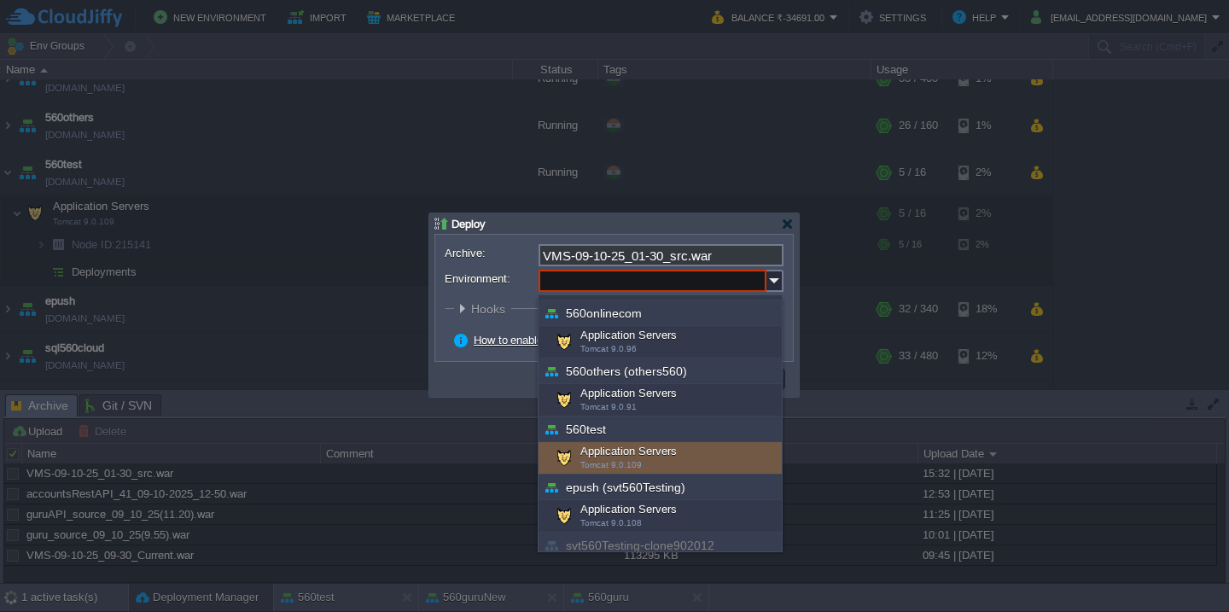
click at [620, 456] on div "Application Servers Tomcat 9.0.109" at bounding box center [660, 458] width 243 height 32
type input "Application Servers (560test)"
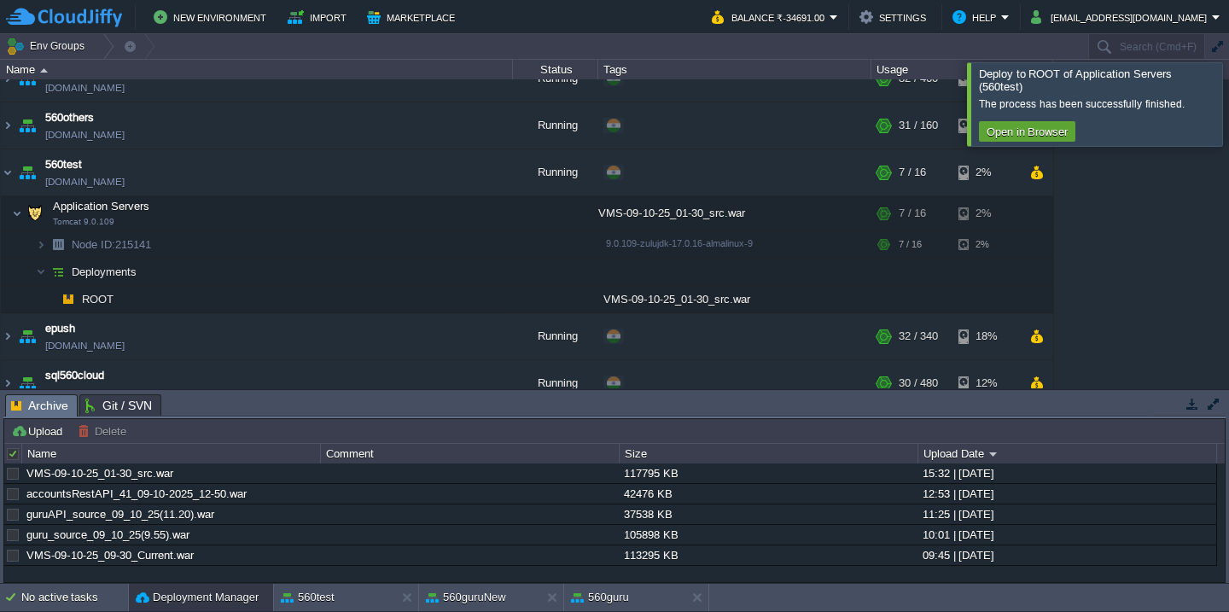
click at [1228, 79] on div at bounding box center [1250, 103] width 0 height 83
